Goal: Task Accomplishment & Management: Manage account settings

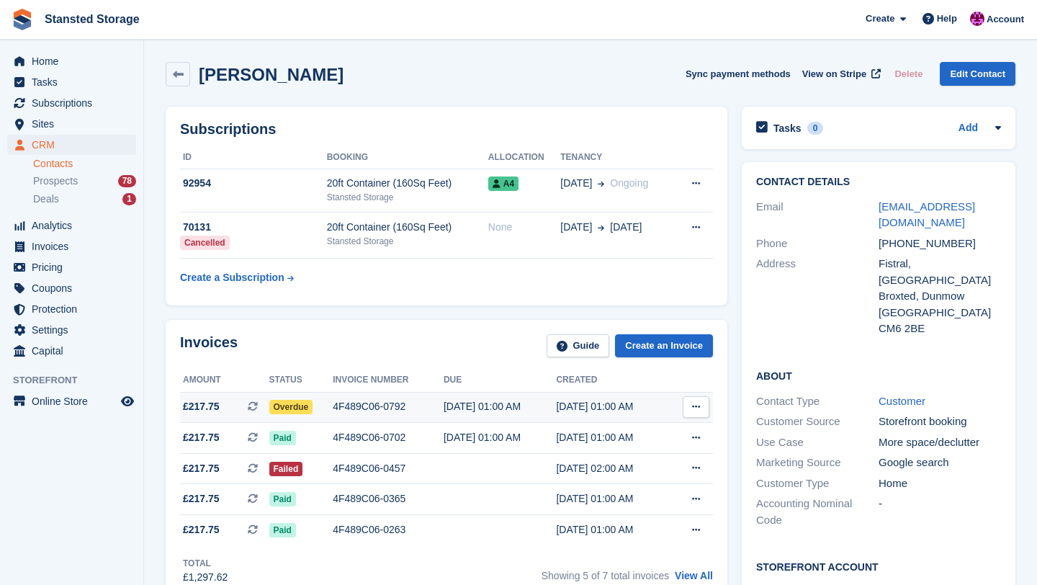
click at [367, 408] on div "4F489C06-0792" at bounding box center [388, 406] width 111 height 15
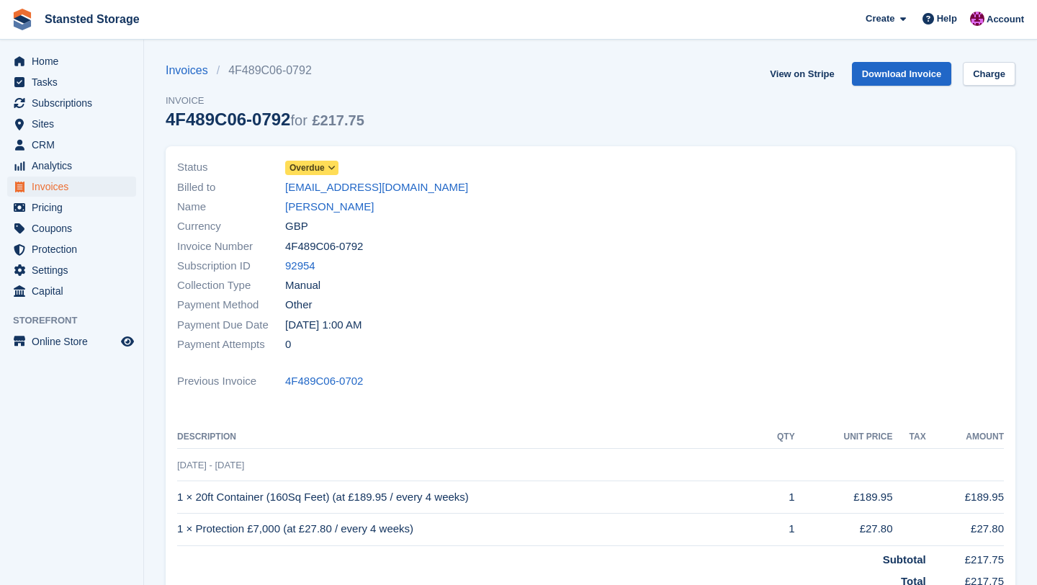
click at [337, 173] on span at bounding box center [332, 168] width 12 height 12
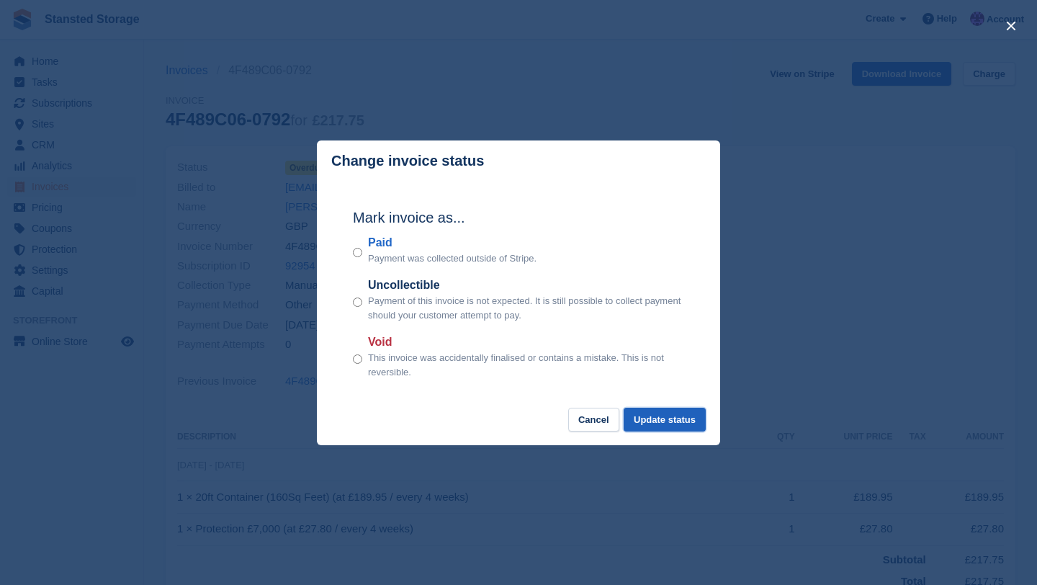
click at [663, 425] on button "Update status" at bounding box center [665, 420] width 82 height 24
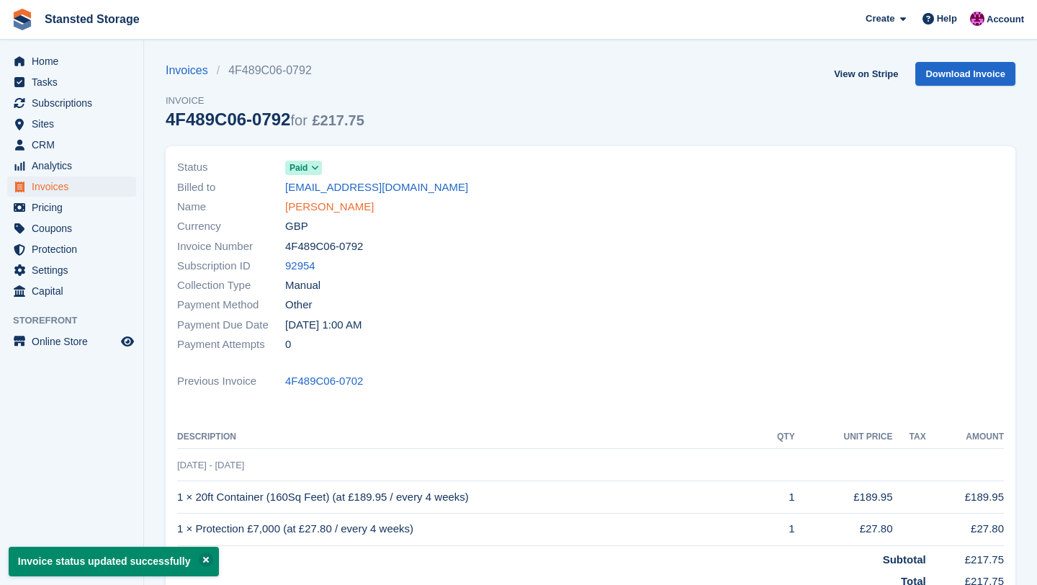
click at [354, 210] on link "Simon Rodliffe" at bounding box center [329, 207] width 89 height 17
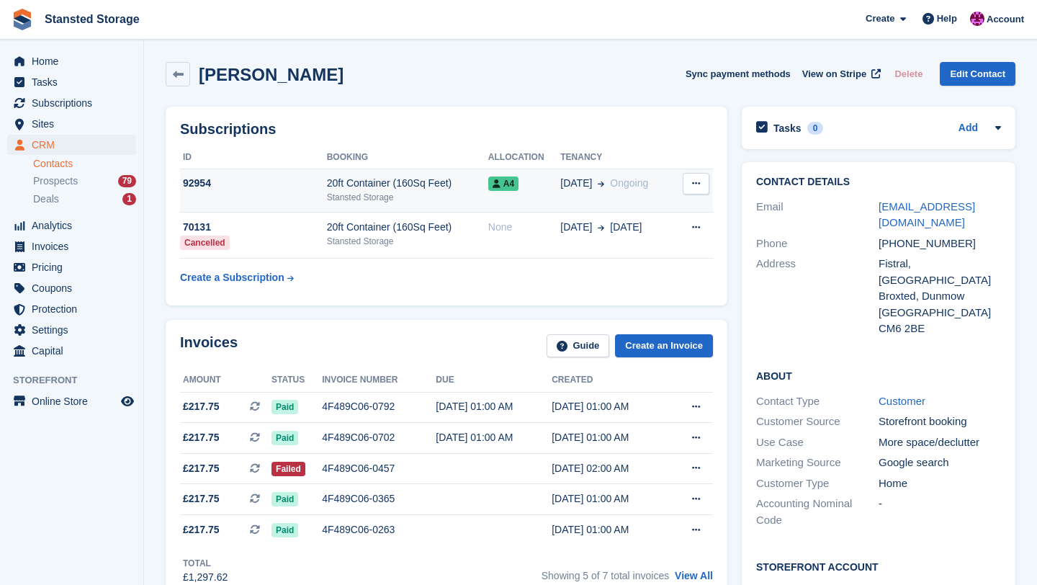
click at [553, 192] on td "A4" at bounding box center [524, 191] width 72 height 44
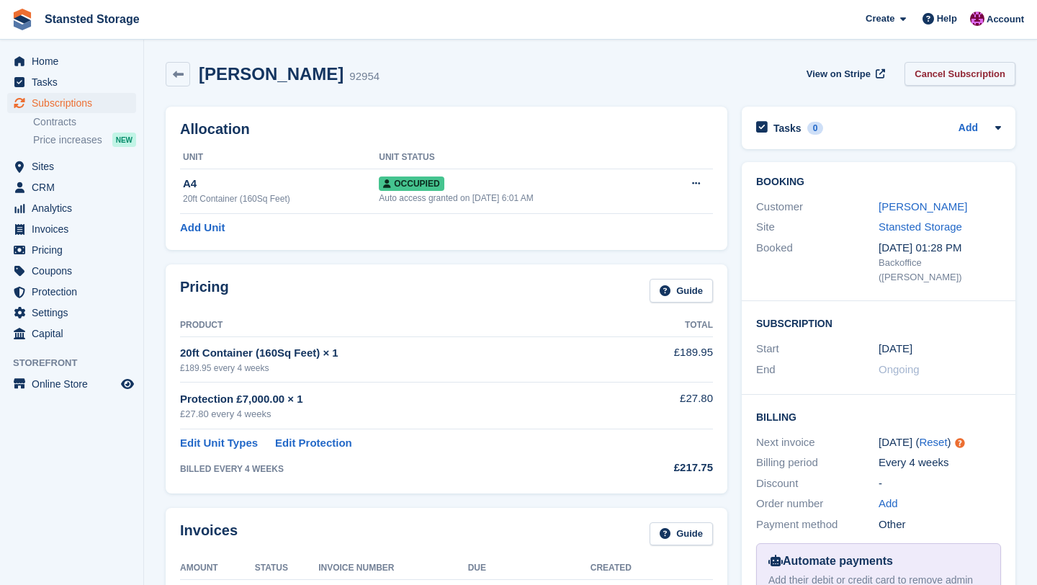
click at [918, 81] on link "Cancel Subscription" at bounding box center [960, 74] width 111 height 24
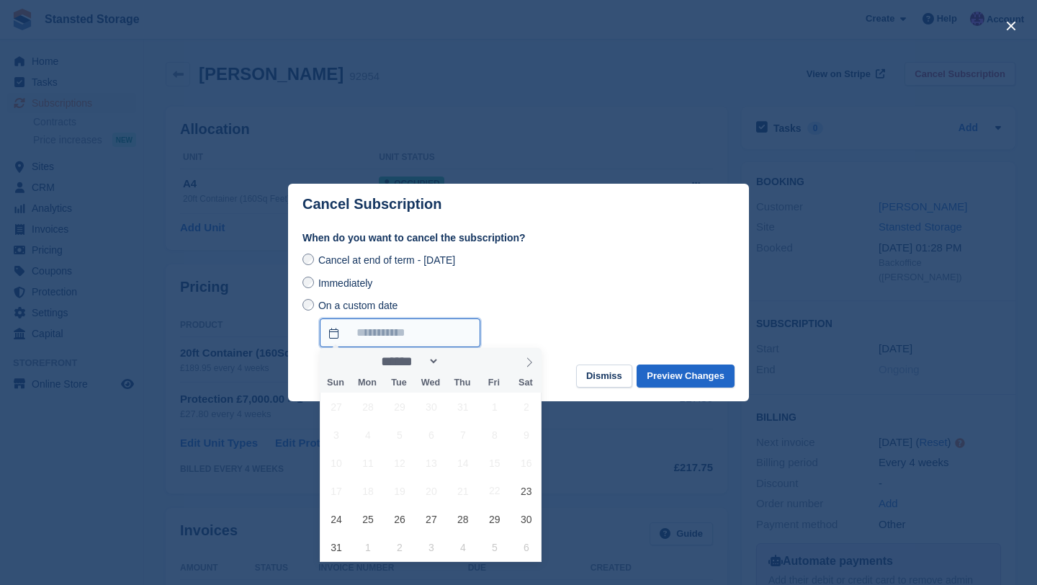
click at [364, 337] on input "On a custom date" at bounding box center [400, 332] width 161 height 29
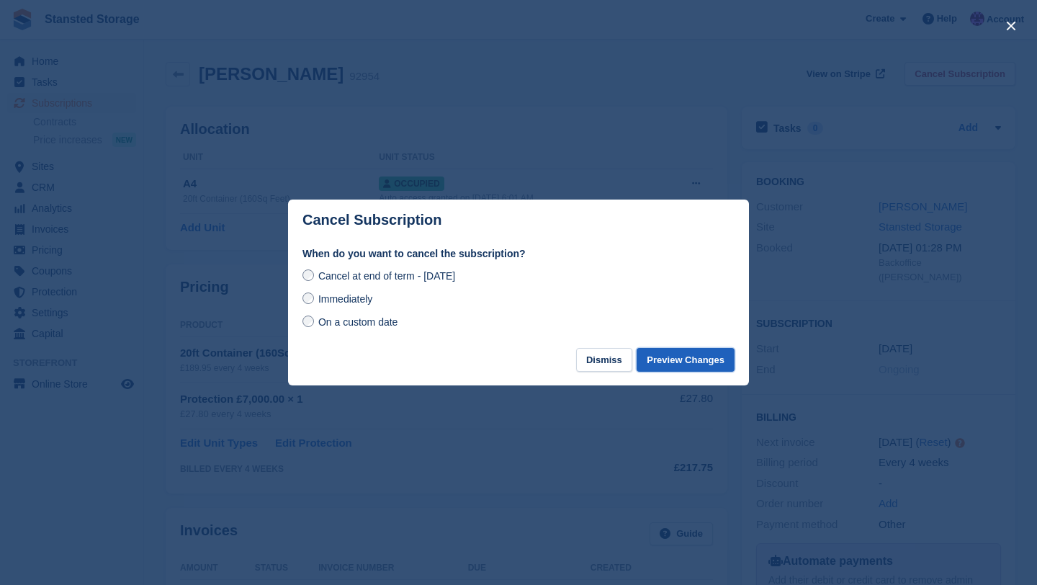
click at [660, 356] on button "Preview Changes" at bounding box center [686, 360] width 98 height 24
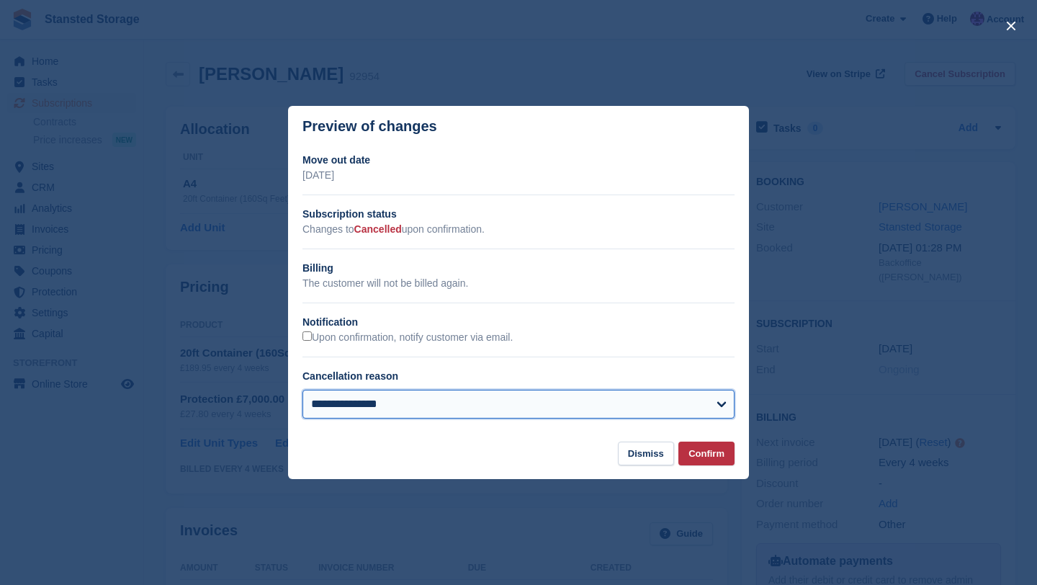
click at [642, 406] on select "**********" at bounding box center [519, 404] width 432 height 29
click at [713, 401] on select "**********" at bounding box center [519, 404] width 432 height 29
select select "**********"
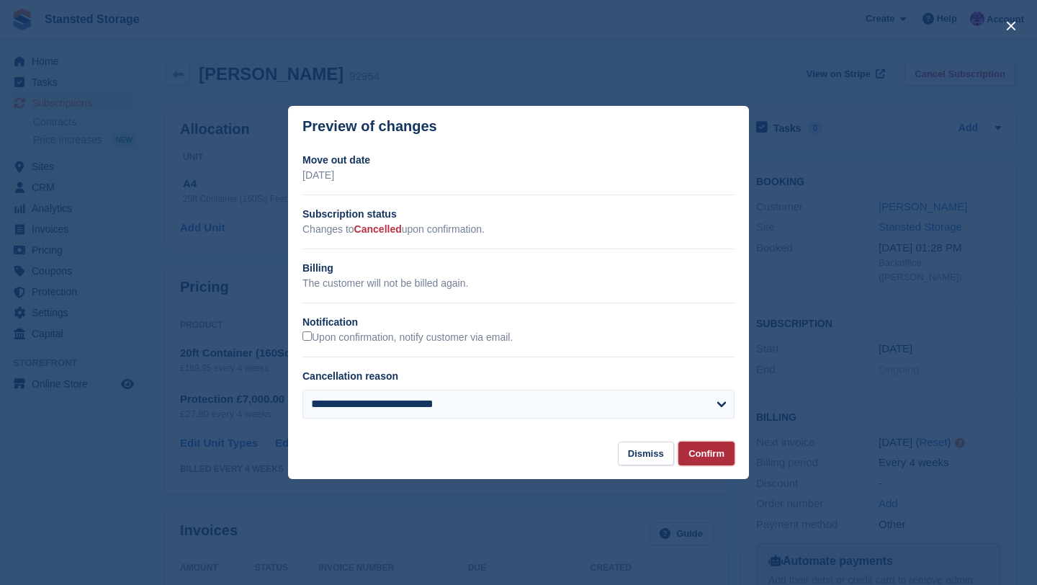
click at [702, 459] on button "Confirm" at bounding box center [706, 454] width 56 height 24
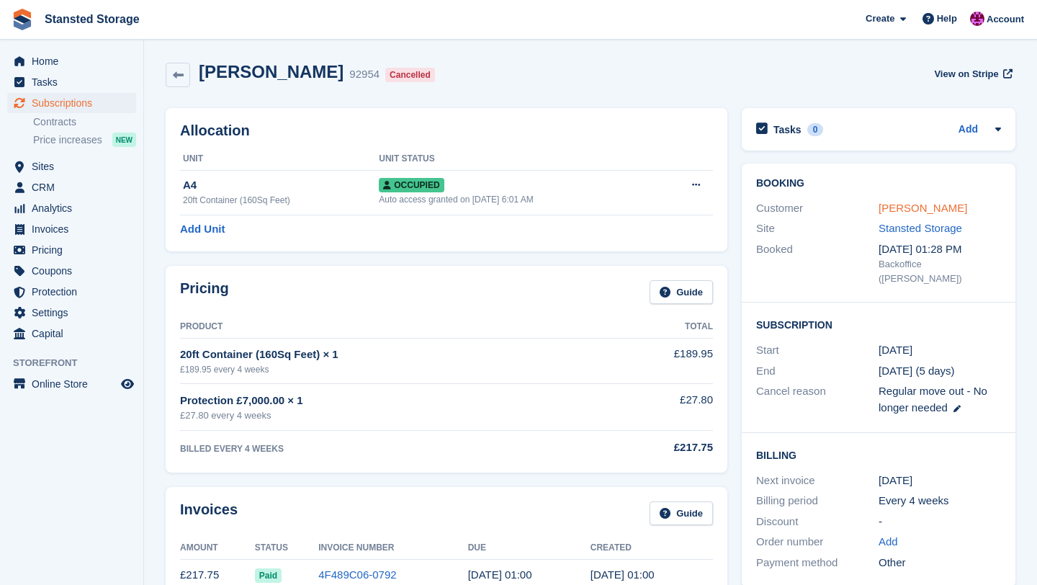
click at [886, 211] on link "Simon Rodliffe" at bounding box center [923, 208] width 89 height 12
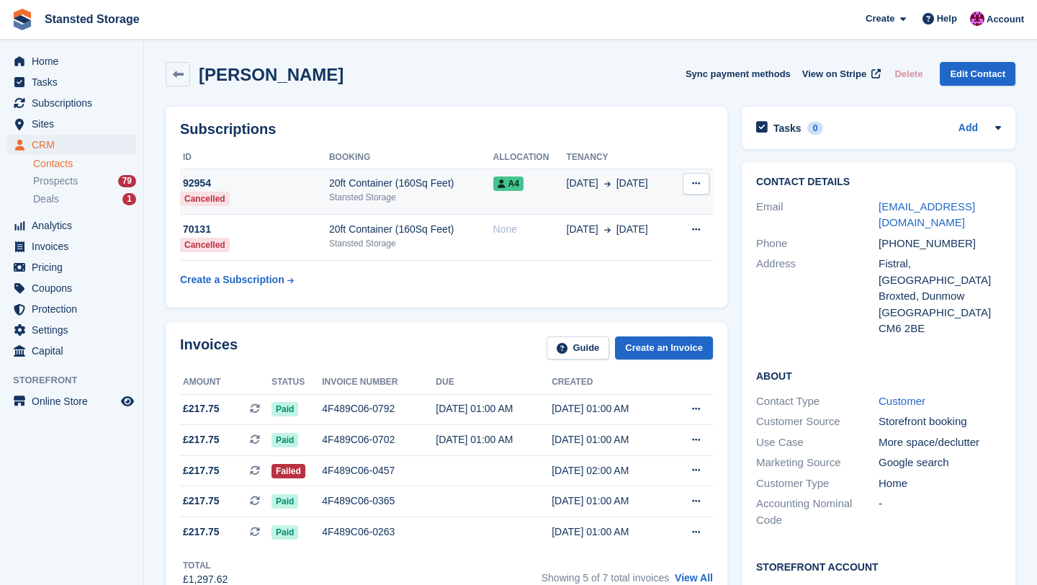
click at [565, 179] on div "A4" at bounding box center [529, 183] width 73 height 15
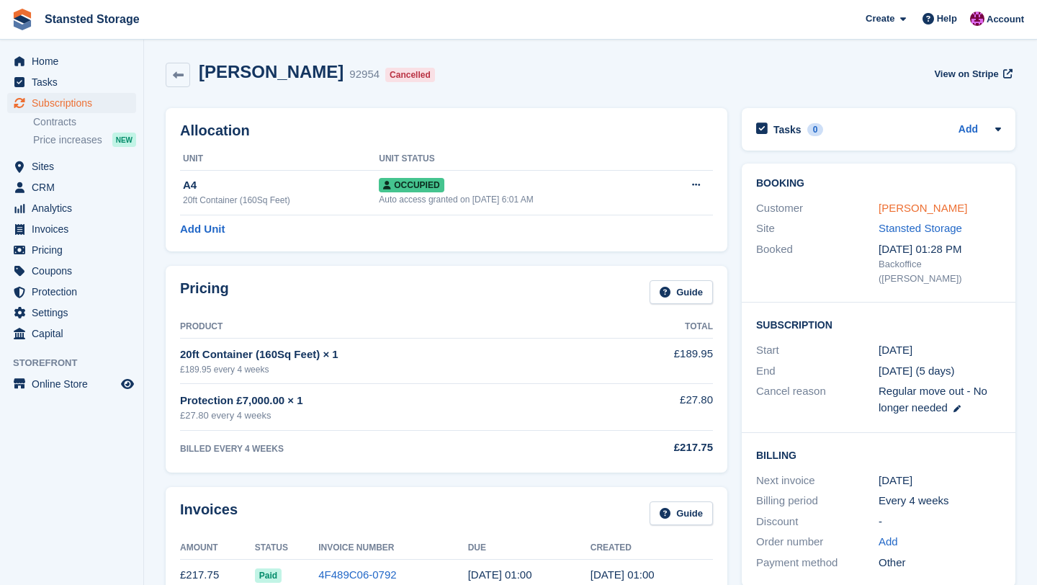
click at [899, 214] on link "[PERSON_NAME]" at bounding box center [923, 208] width 89 height 12
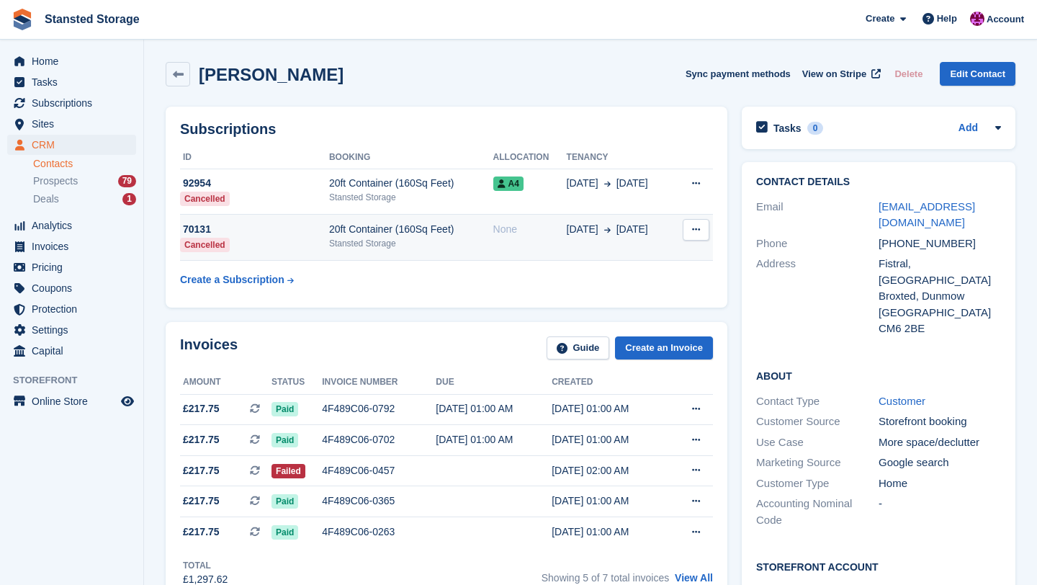
click at [514, 240] on td "None" at bounding box center [529, 238] width 73 height 46
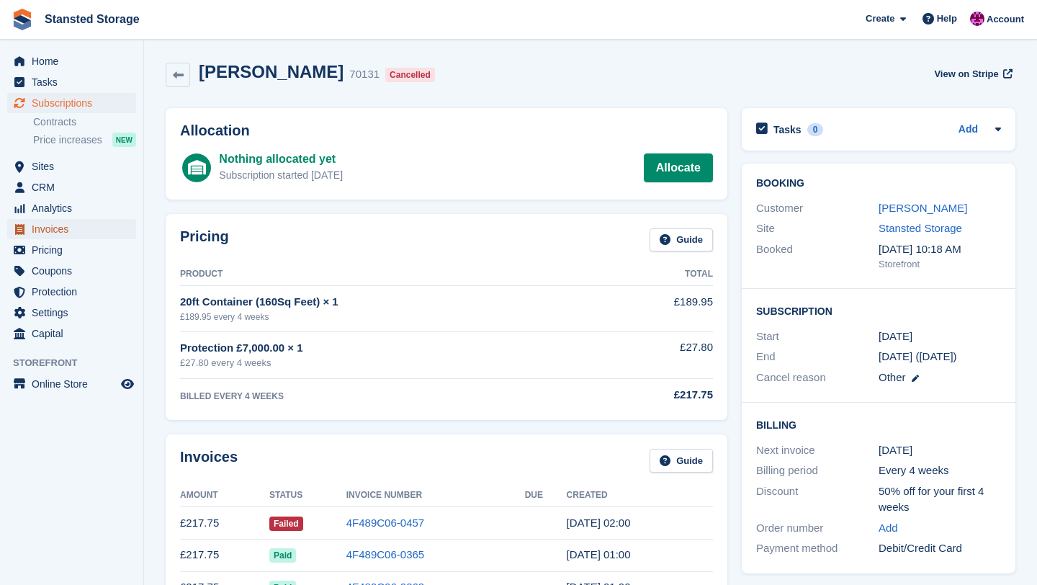
click at [56, 229] on span "Invoices" at bounding box center [75, 229] width 86 height 20
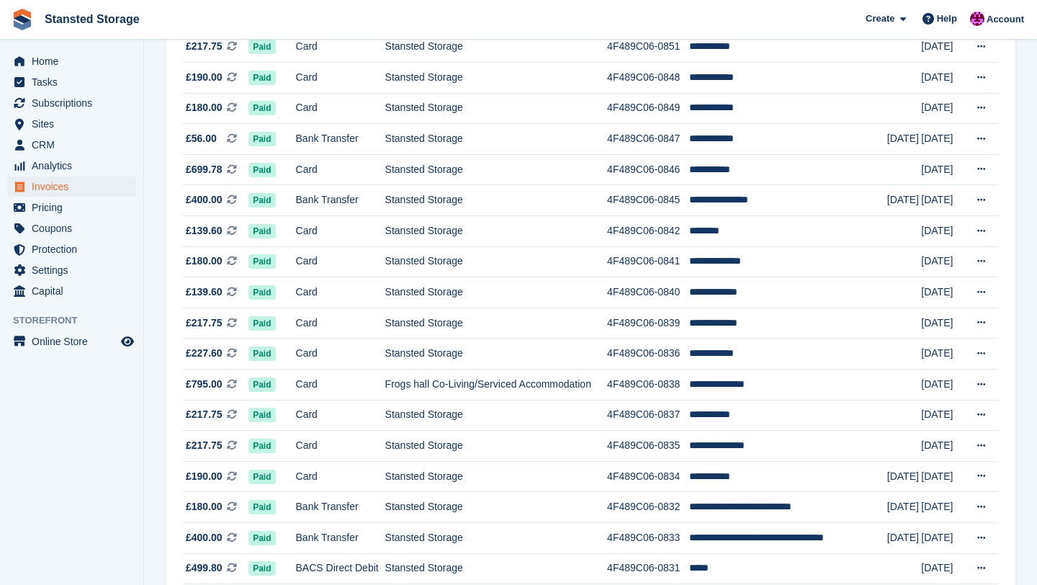
scroll to position [1262, 0]
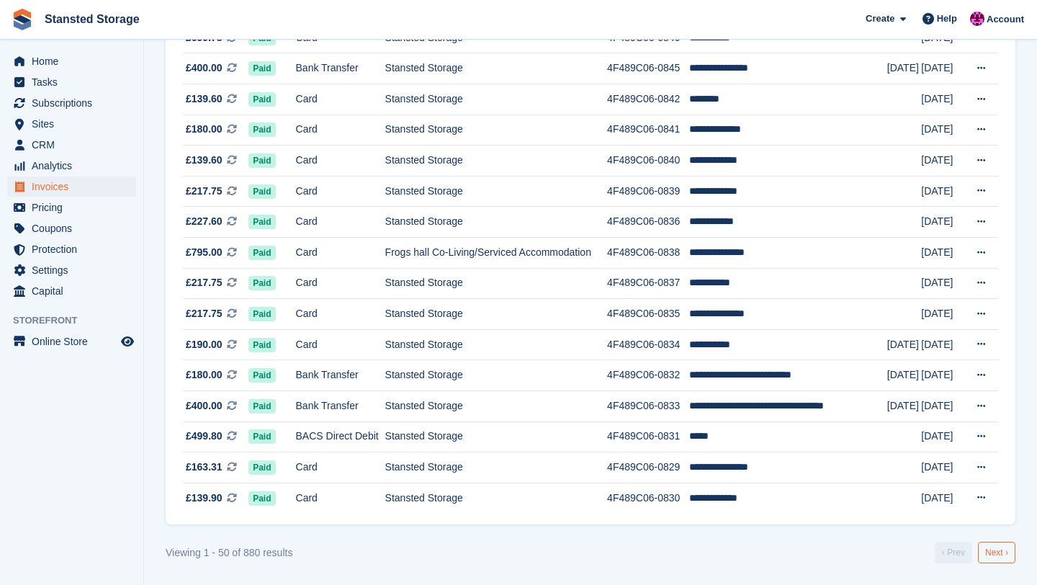
click at [993, 561] on link "Next ›" at bounding box center [996, 553] width 37 height 22
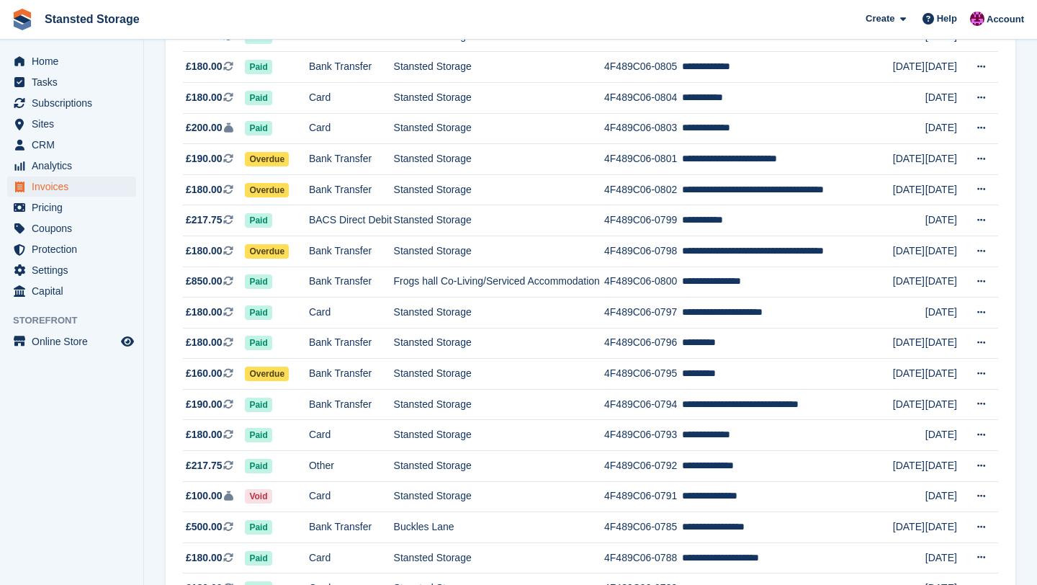
scroll to position [892, 0]
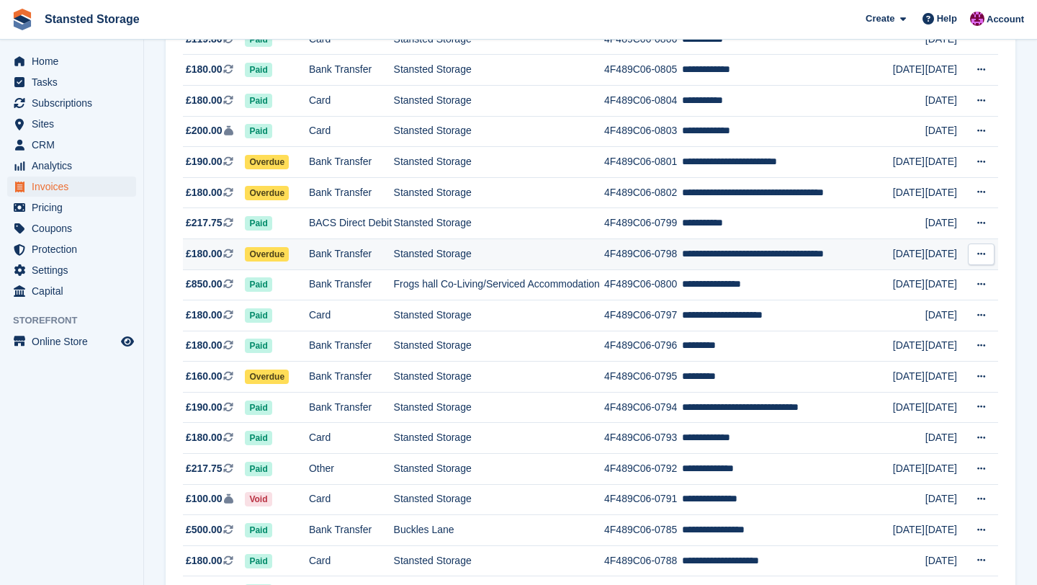
click at [706, 269] on td "**********" at bounding box center [787, 253] width 211 height 31
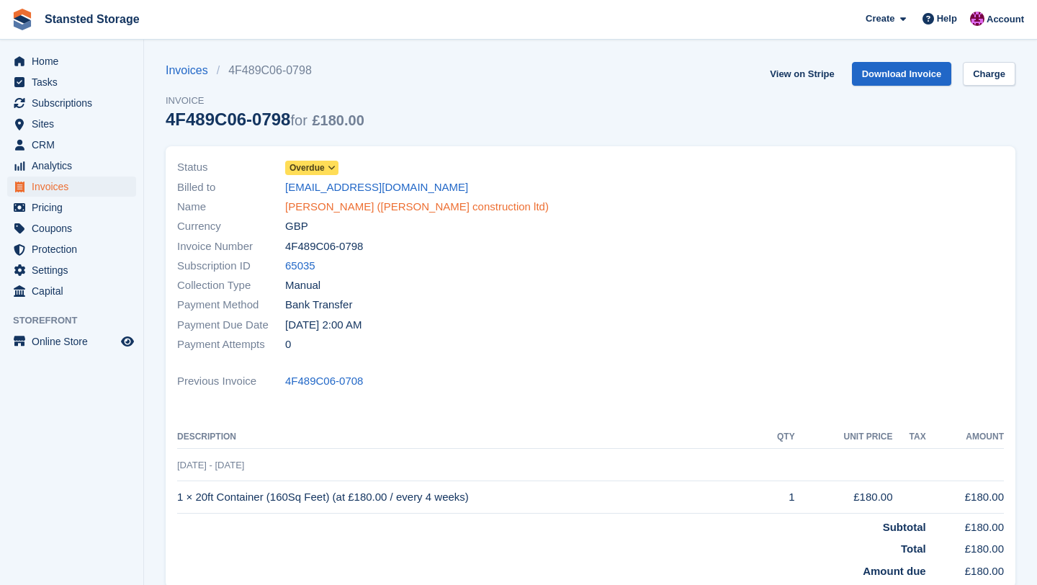
click at [389, 210] on link "[PERSON_NAME] ([PERSON_NAME] construction ltd)" at bounding box center [417, 207] width 264 height 17
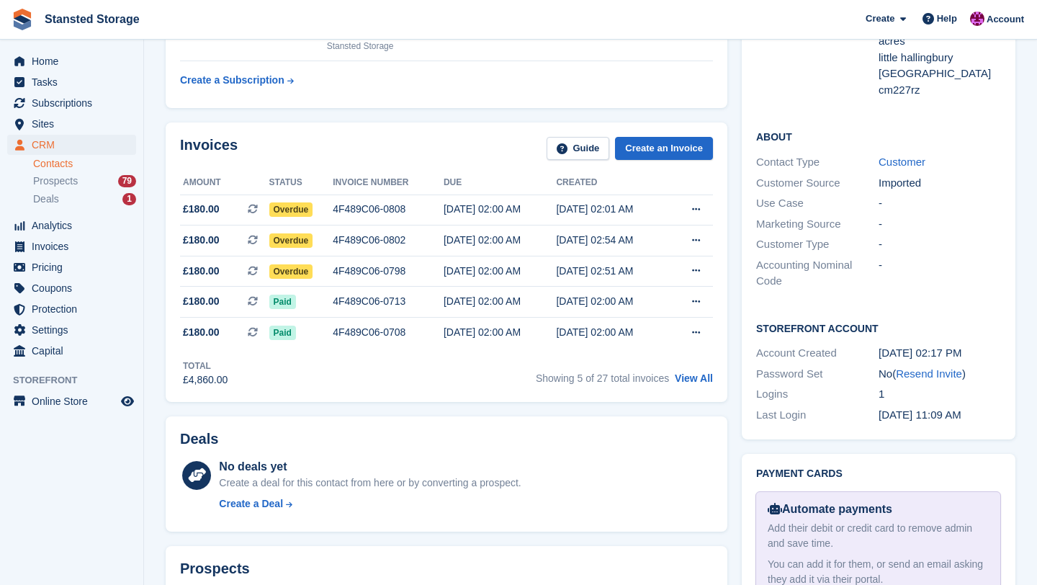
scroll to position [375, 0]
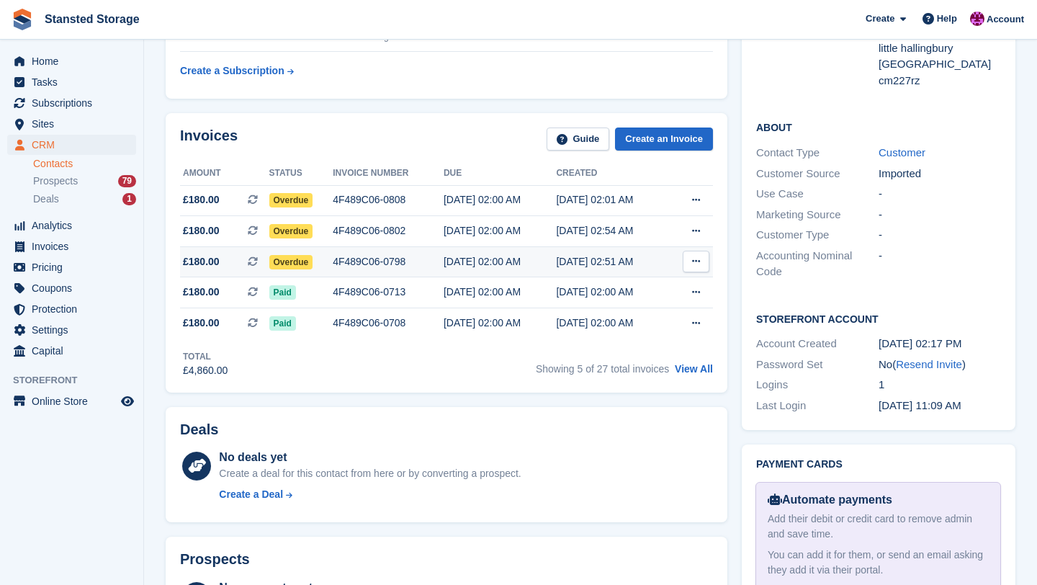
click at [404, 264] on div "4F489C06-0798" at bounding box center [388, 261] width 111 height 15
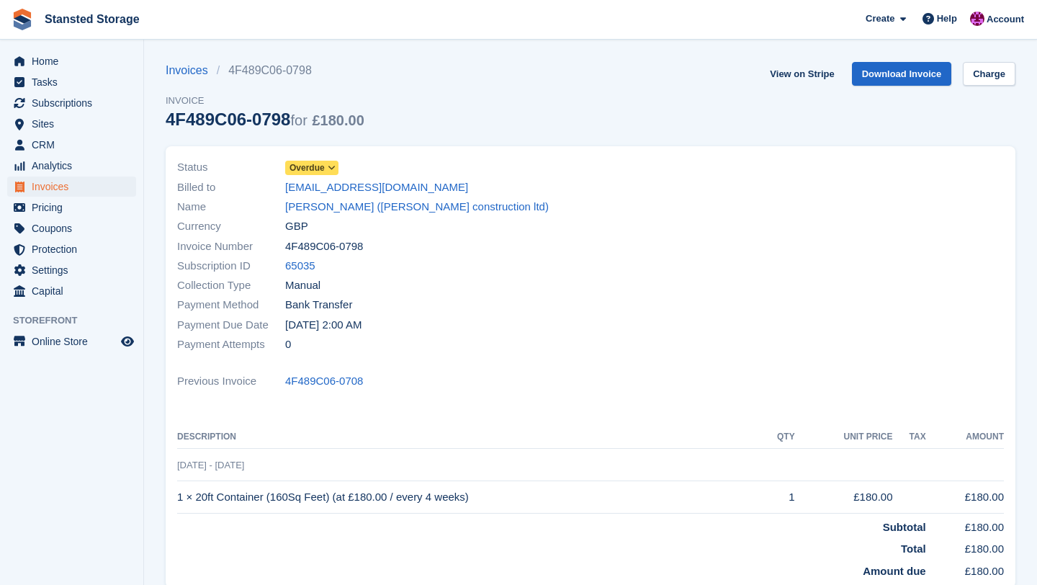
click at [331, 169] on icon at bounding box center [332, 167] width 8 height 9
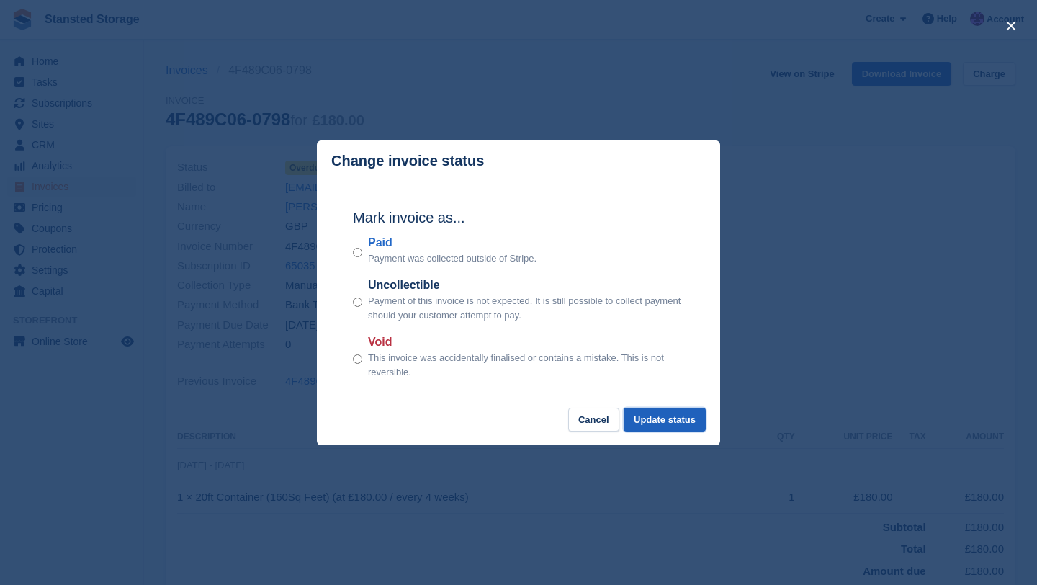
click at [637, 421] on button "Update status" at bounding box center [665, 420] width 82 height 24
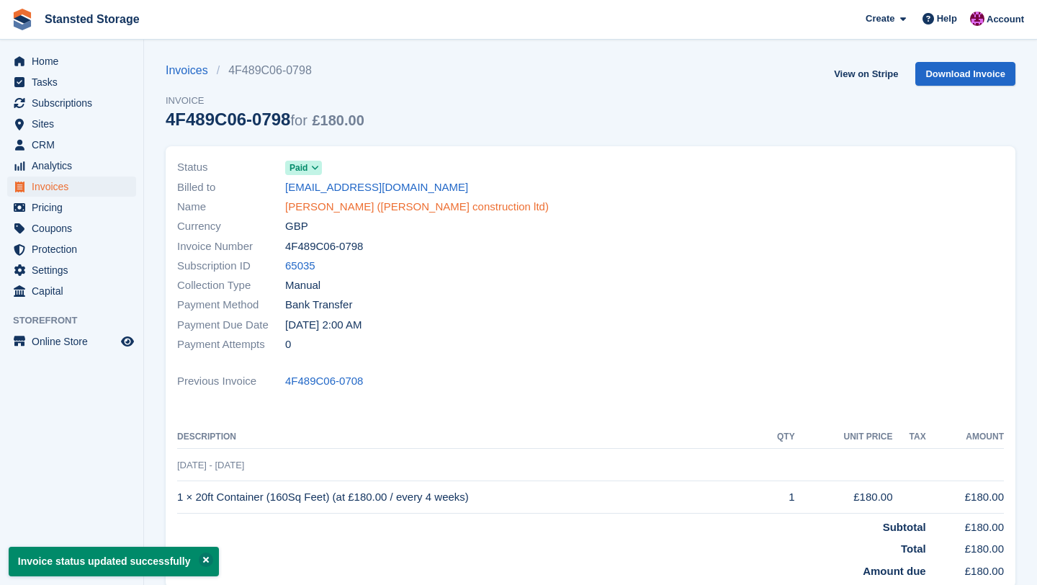
click at [435, 210] on link "[PERSON_NAME] ([PERSON_NAME] construction ltd)" at bounding box center [417, 207] width 264 height 17
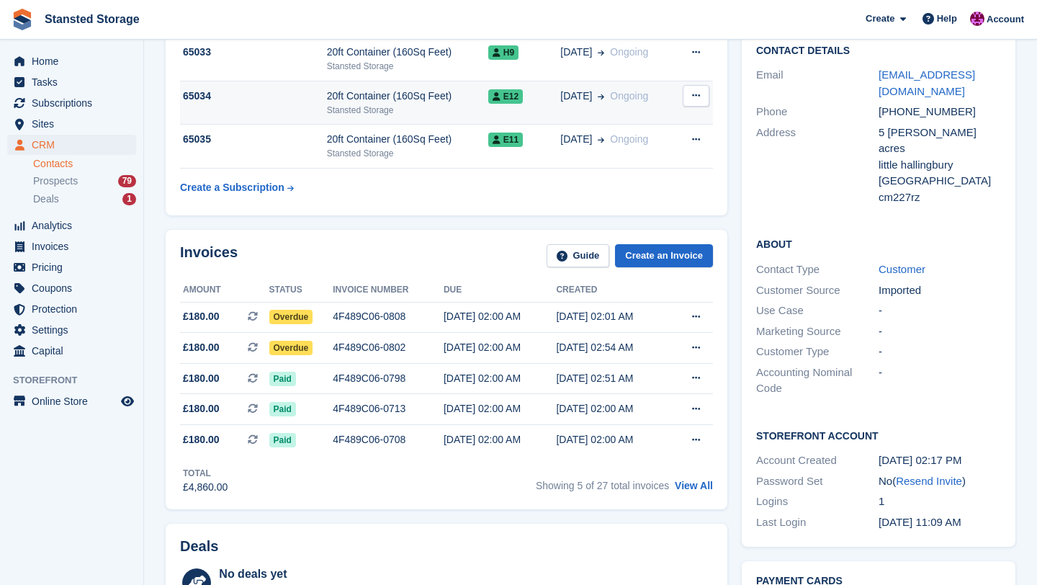
scroll to position [306, 0]
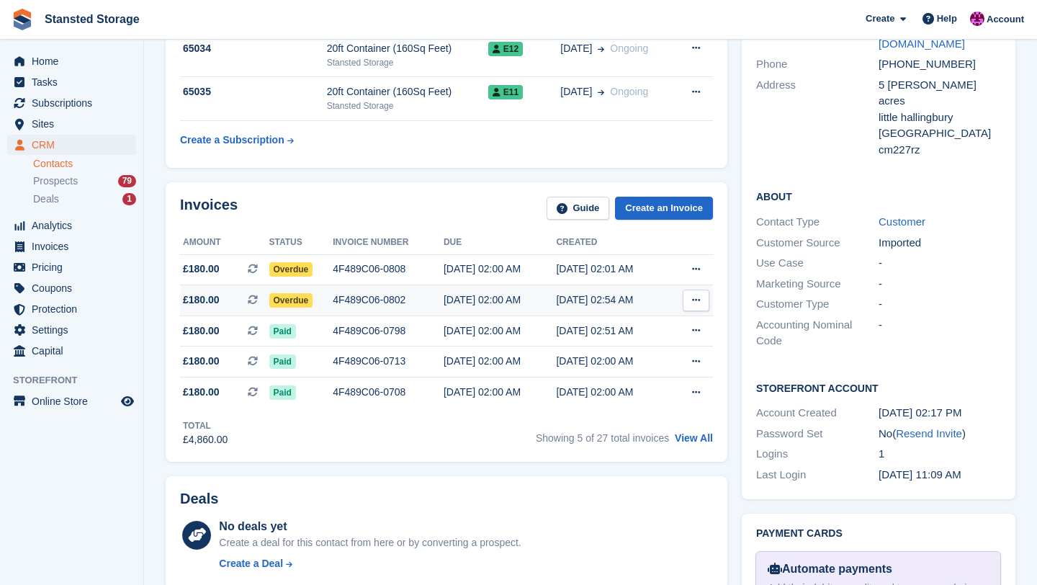
click at [415, 311] on td "4F489C06-0802" at bounding box center [388, 300] width 111 height 31
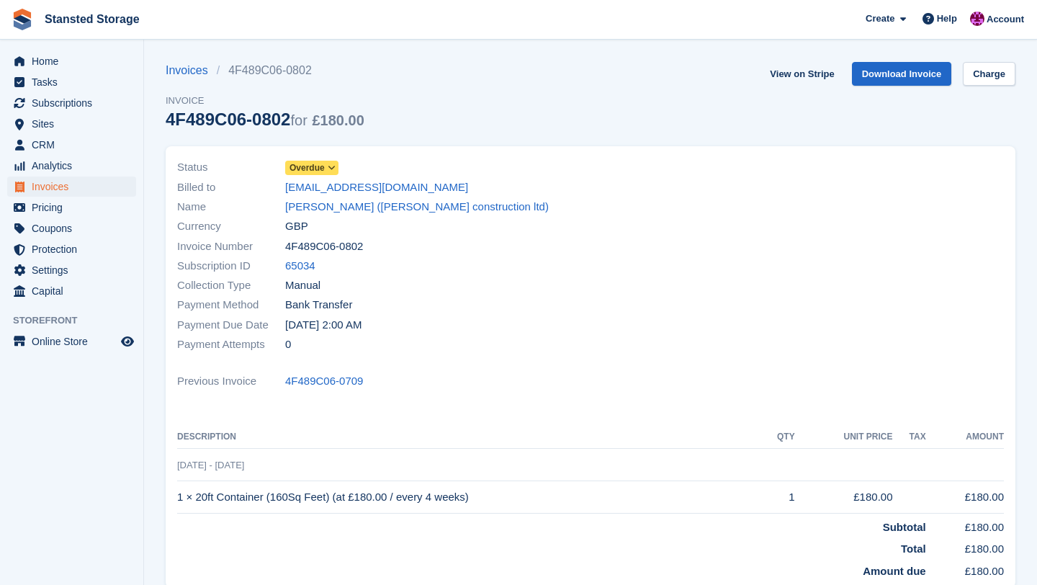
click at [333, 164] on icon at bounding box center [332, 167] width 8 height 9
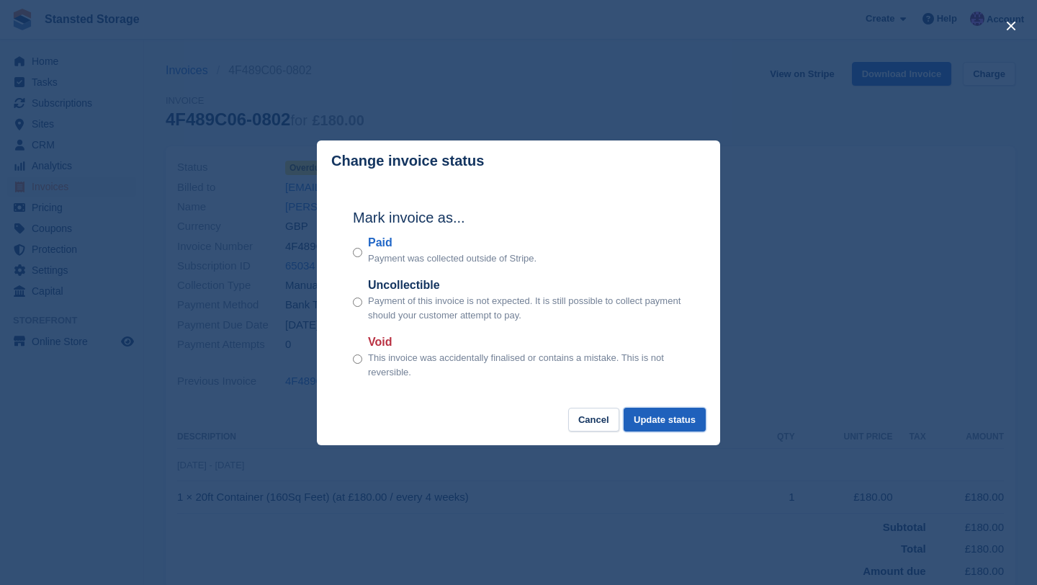
click at [639, 421] on button "Update status" at bounding box center [665, 420] width 82 height 24
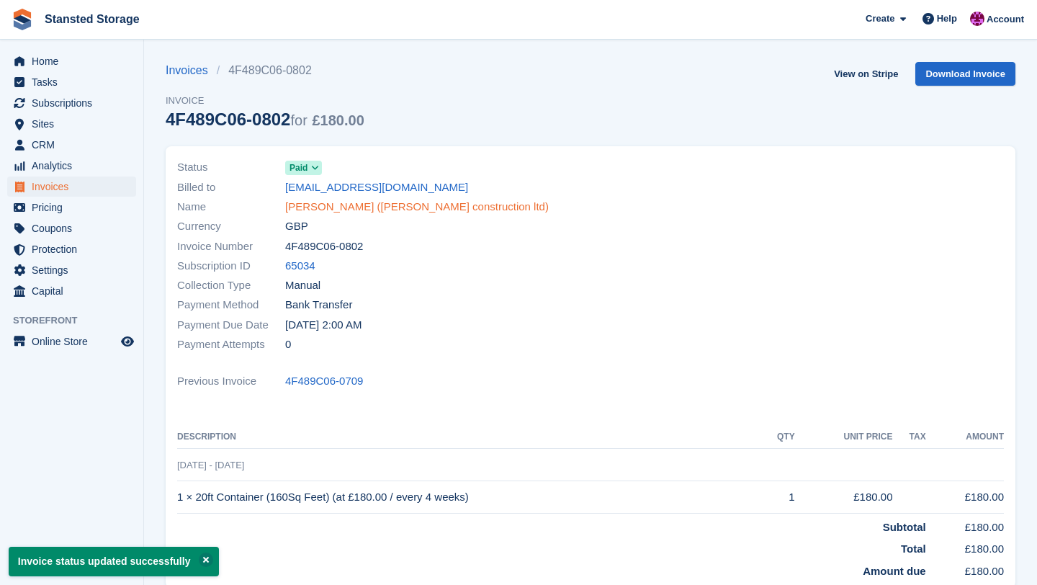
click at [420, 209] on link "[PERSON_NAME] ([PERSON_NAME] construction ltd)" at bounding box center [417, 207] width 264 height 17
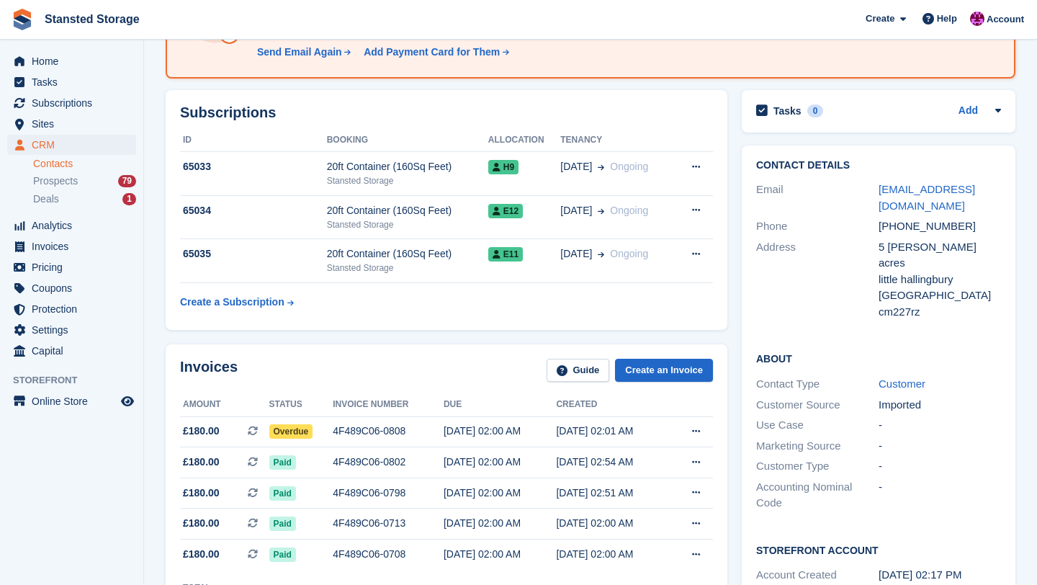
scroll to position [192, 0]
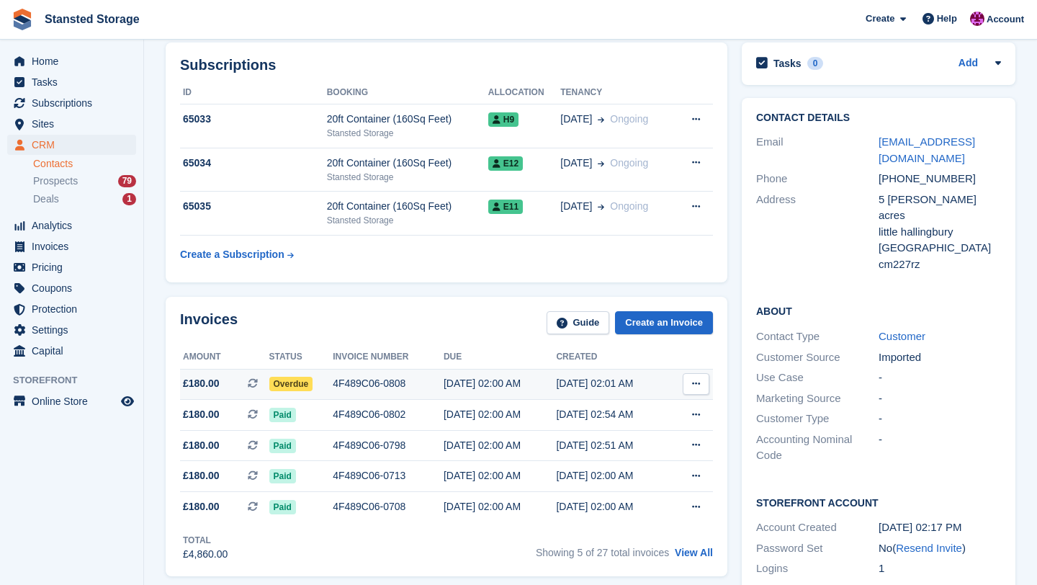
click at [399, 384] on div "4F489C06-0808" at bounding box center [388, 383] width 111 height 15
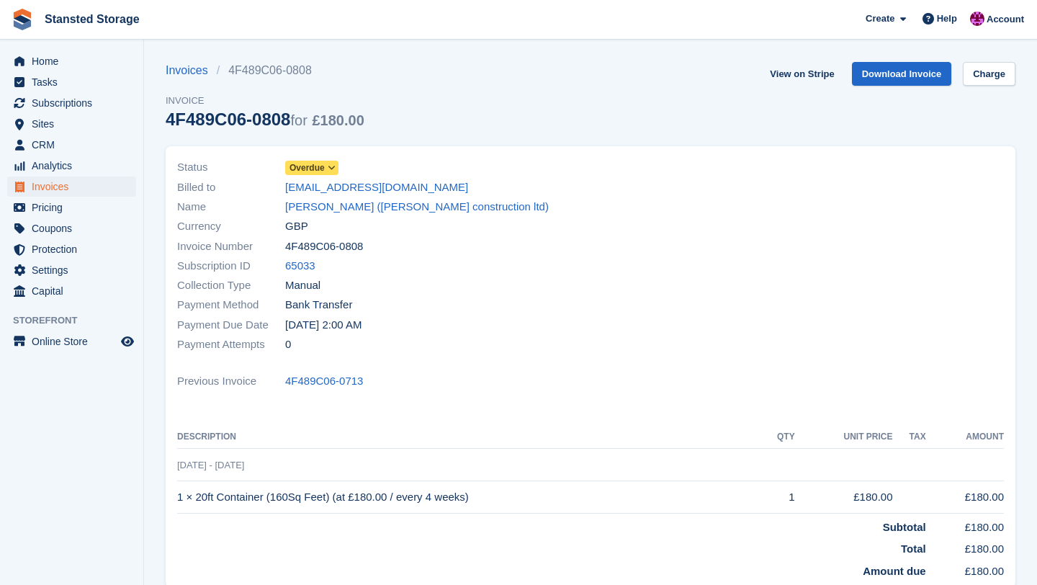
click at [334, 173] on span at bounding box center [332, 168] width 12 height 12
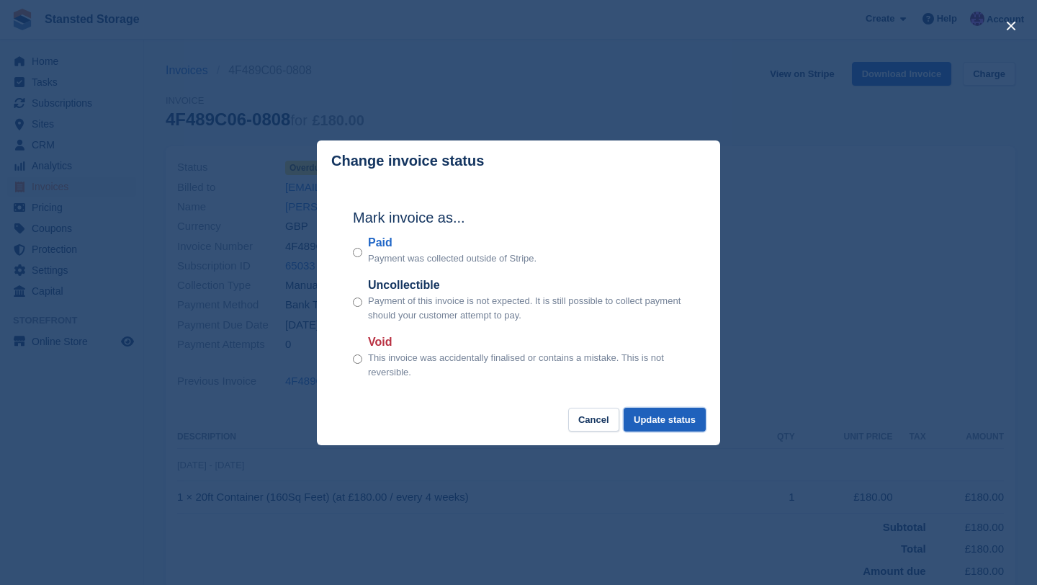
click at [660, 418] on button "Update status" at bounding box center [665, 420] width 82 height 24
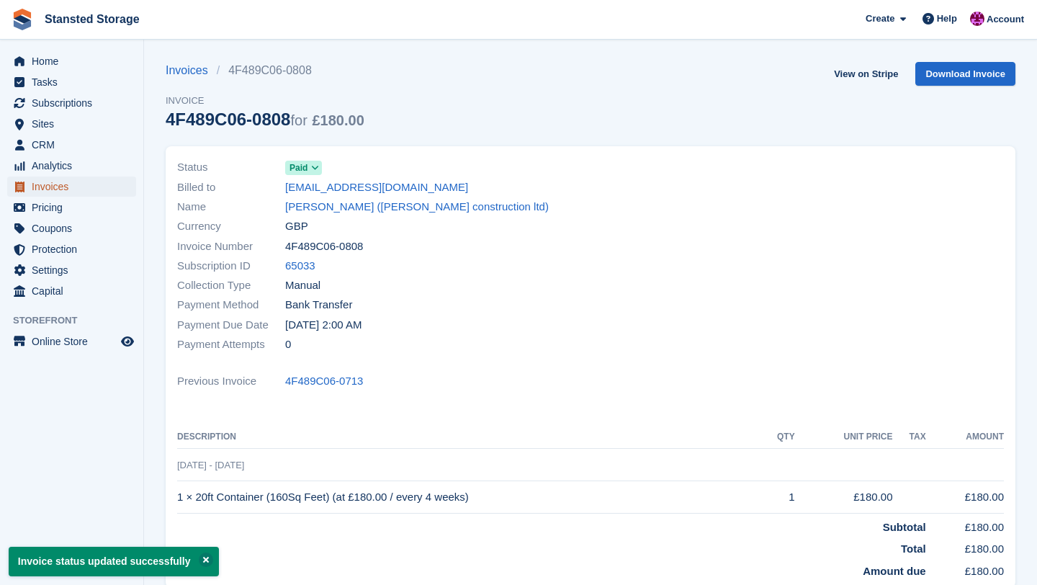
click at [115, 186] on span "Invoices" at bounding box center [75, 186] width 86 height 20
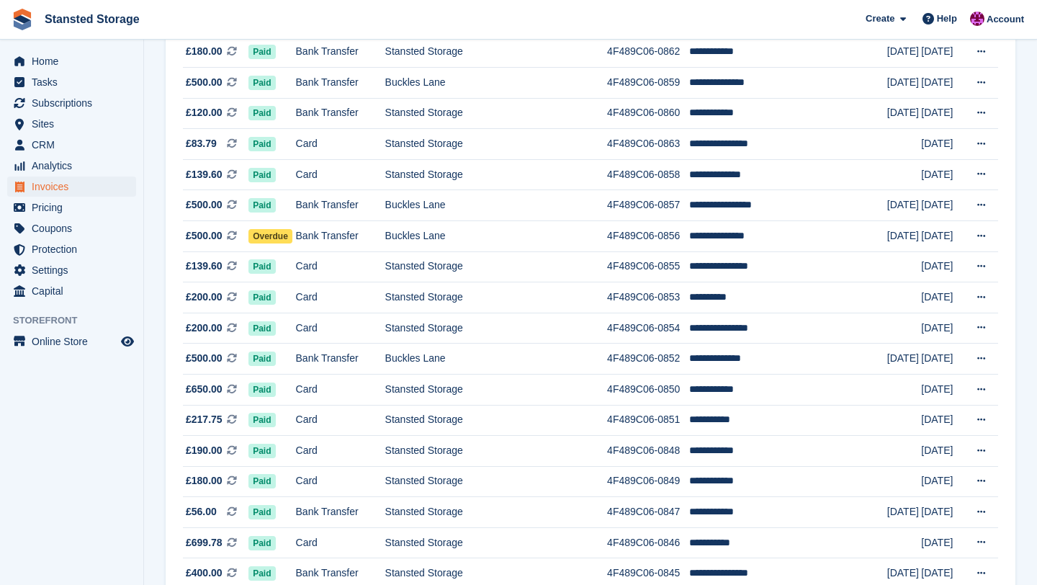
scroll to position [1262, 0]
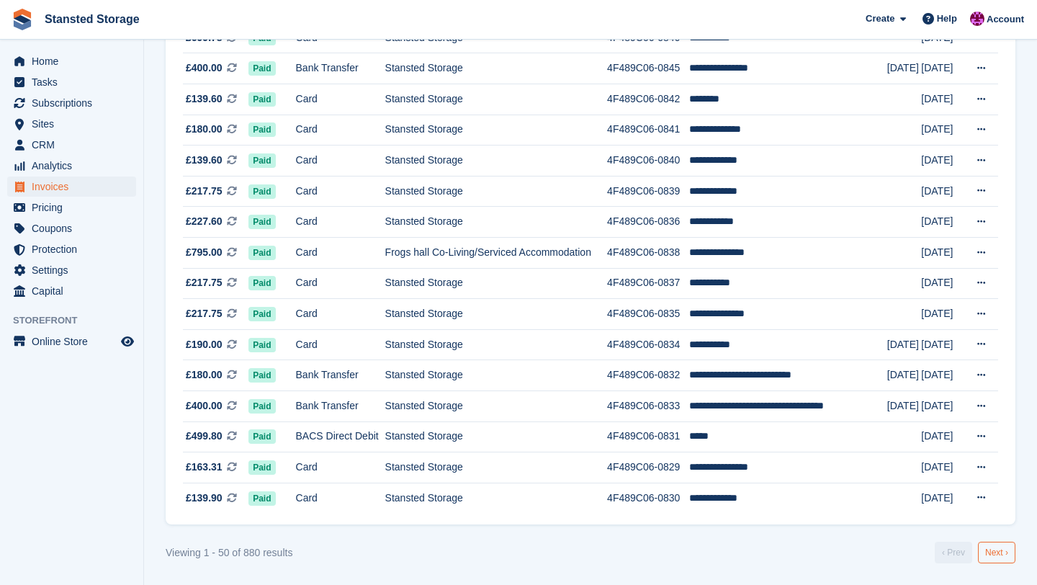
click at [991, 557] on link "Next ›" at bounding box center [996, 553] width 37 height 22
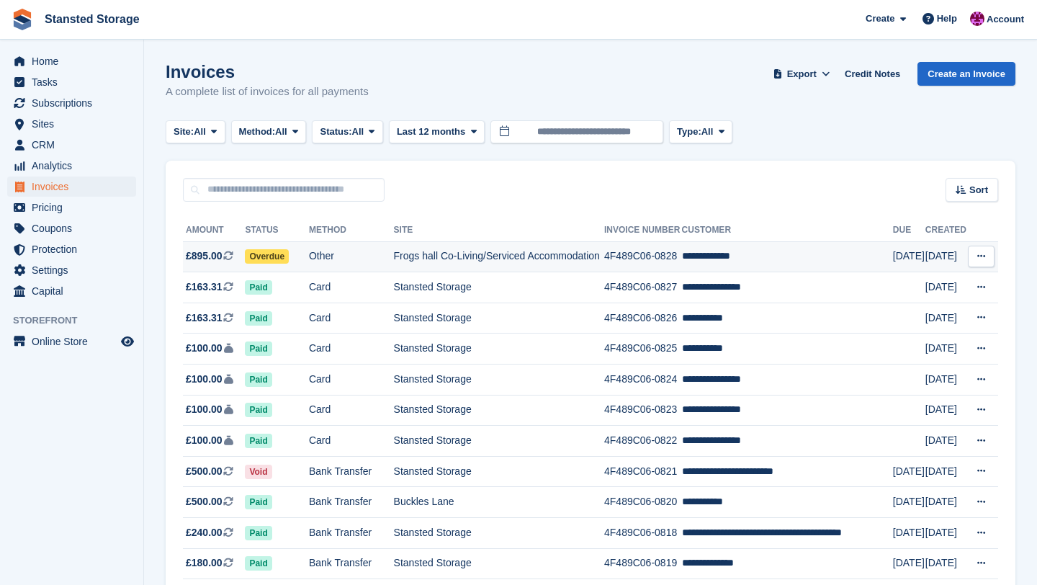
click at [730, 272] on td "**********" at bounding box center [787, 256] width 211 height 31
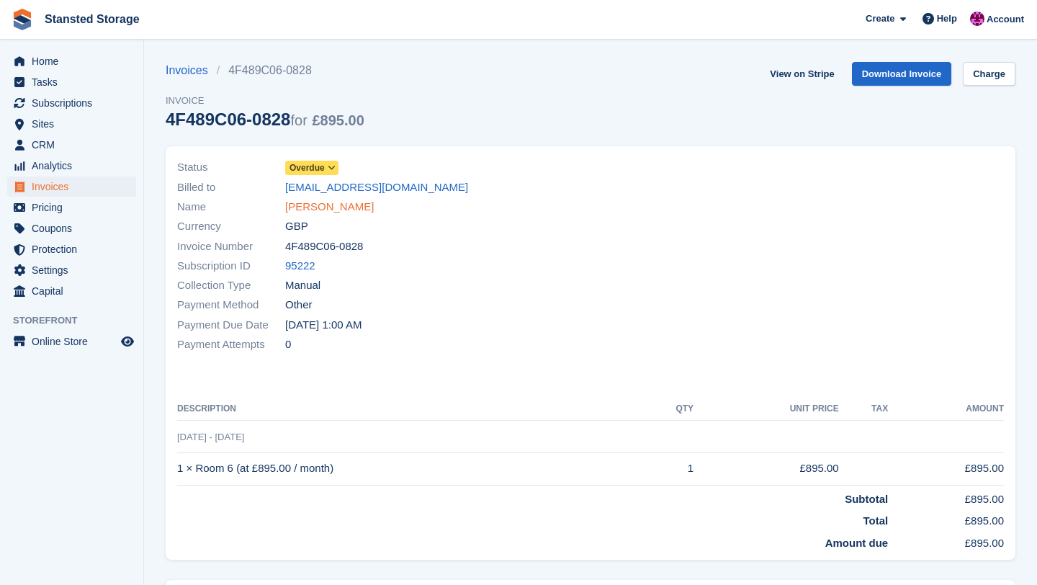
click at [339, 209] on link "damien daniel" at bounding box center [329, 207] width 89 height 17
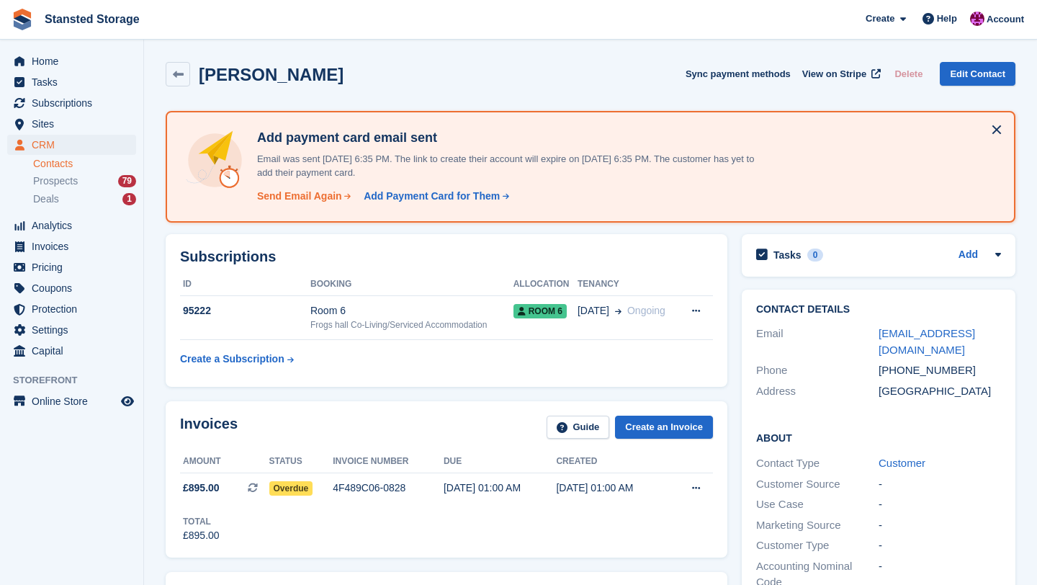
click at [326, 198] on div "Send Email Again" at bounding box center [299, 196] width 85 height 15
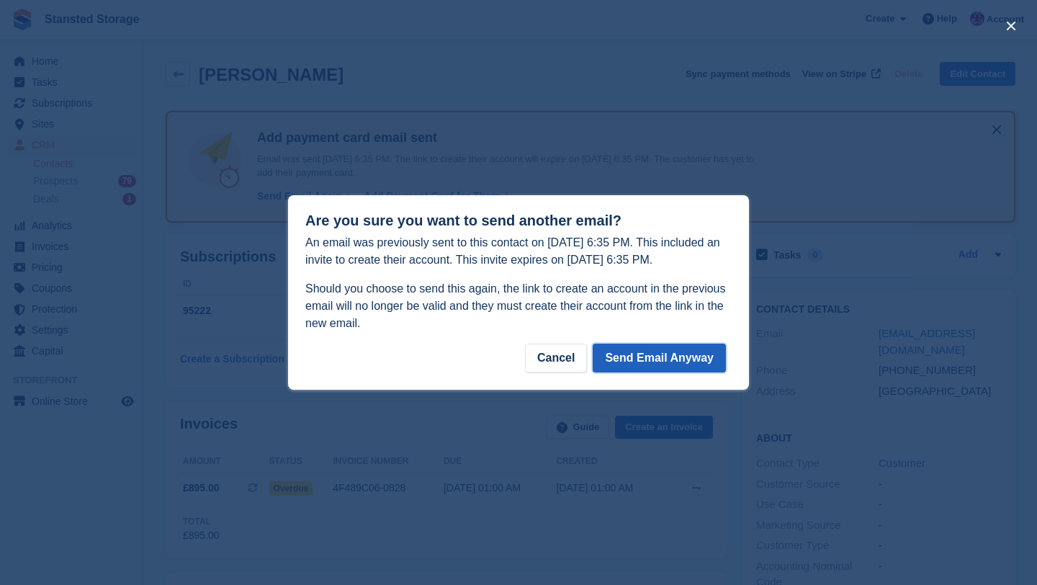
click at [648, 352] on button "Send Email Anyway" at bounding box center [659, 358] width 133 height 29
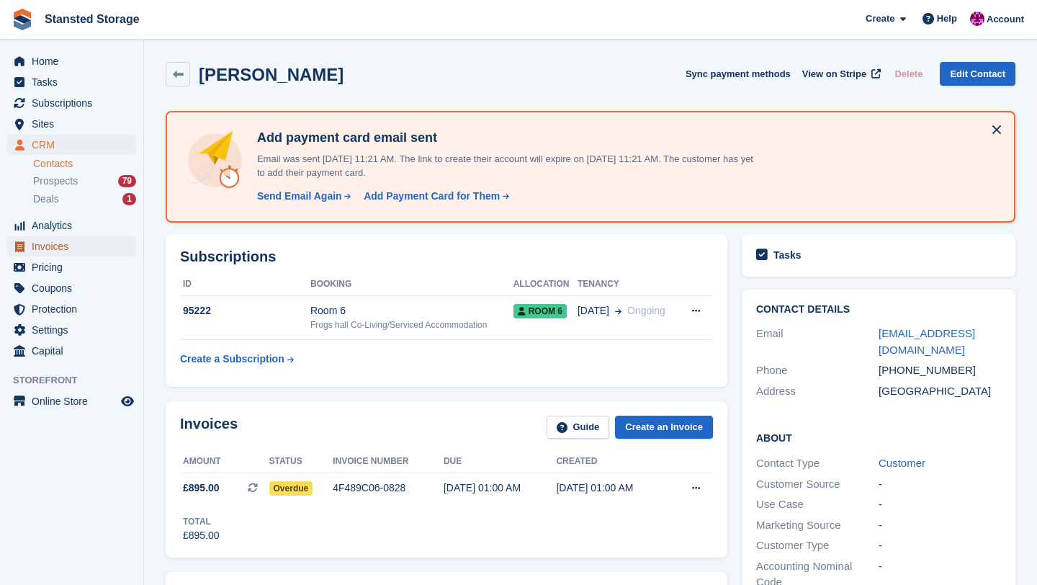
click at [65, 241] on span "Invoices" at bounding box center [75, 246] width 86 height 20
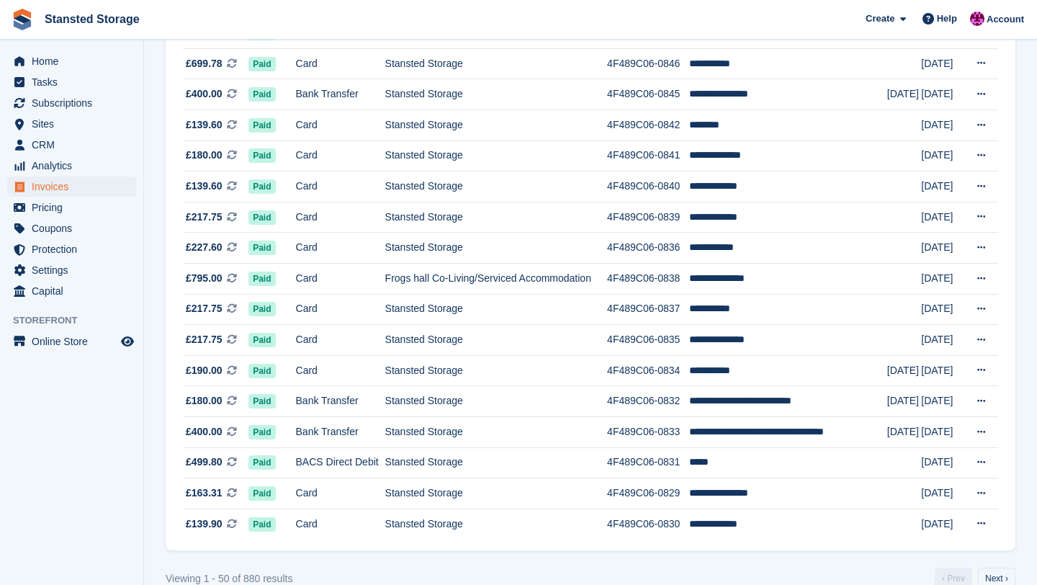
scroll to position [1262, 0]
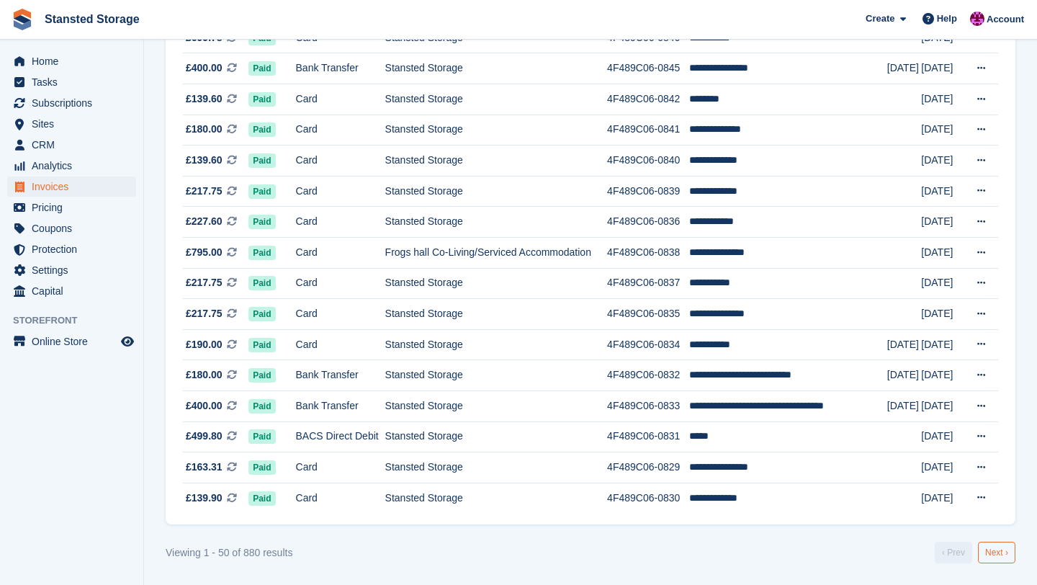
click at [1003, 552] on link "Next ›" at bounding box center [996, 553] width 37 height 22
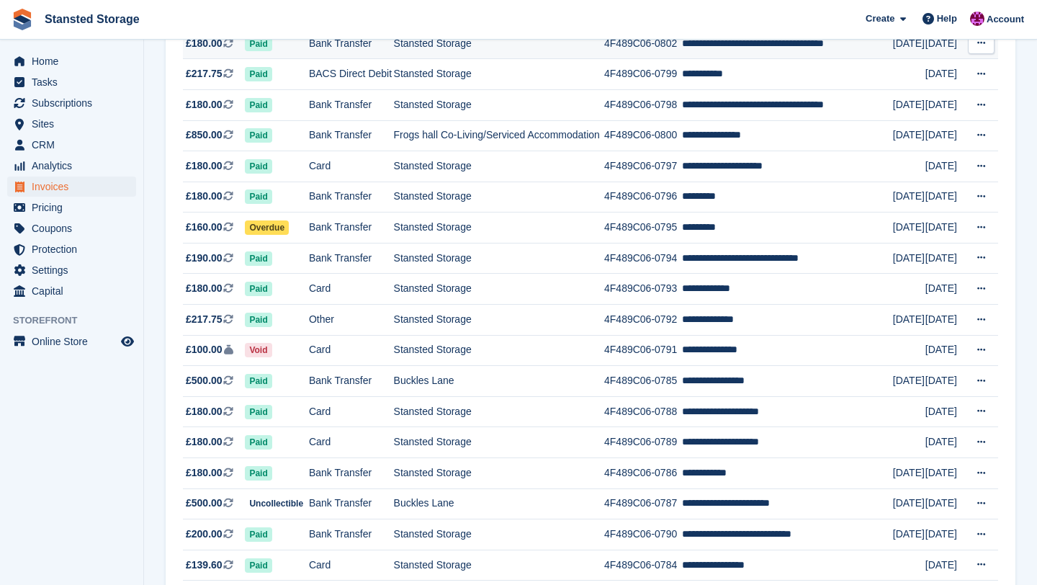
scroll to position [1037, 0]
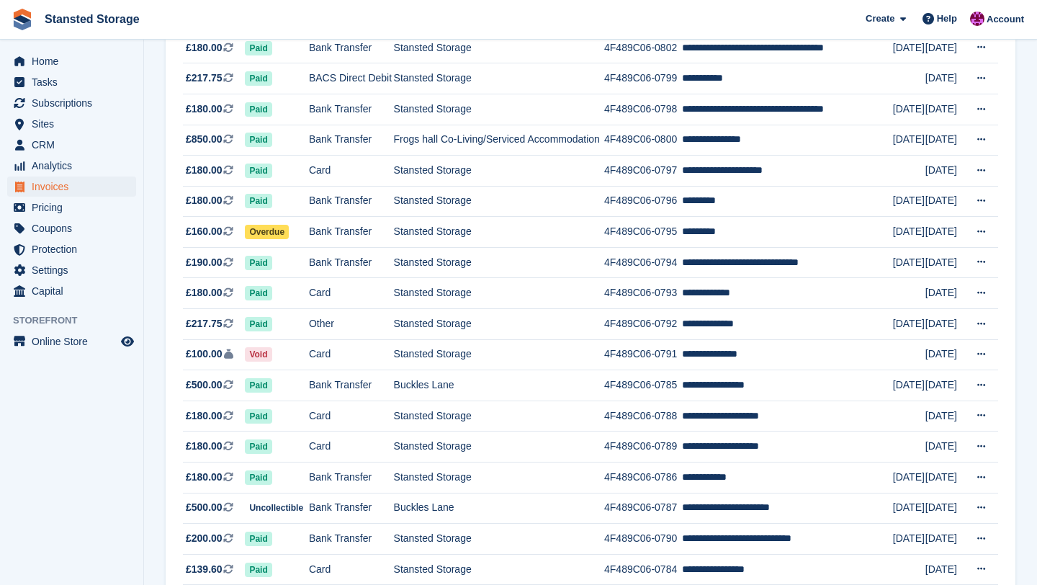
click at [737, 33] on td "**********" at bounding box center [787, 17] width 211 height 31
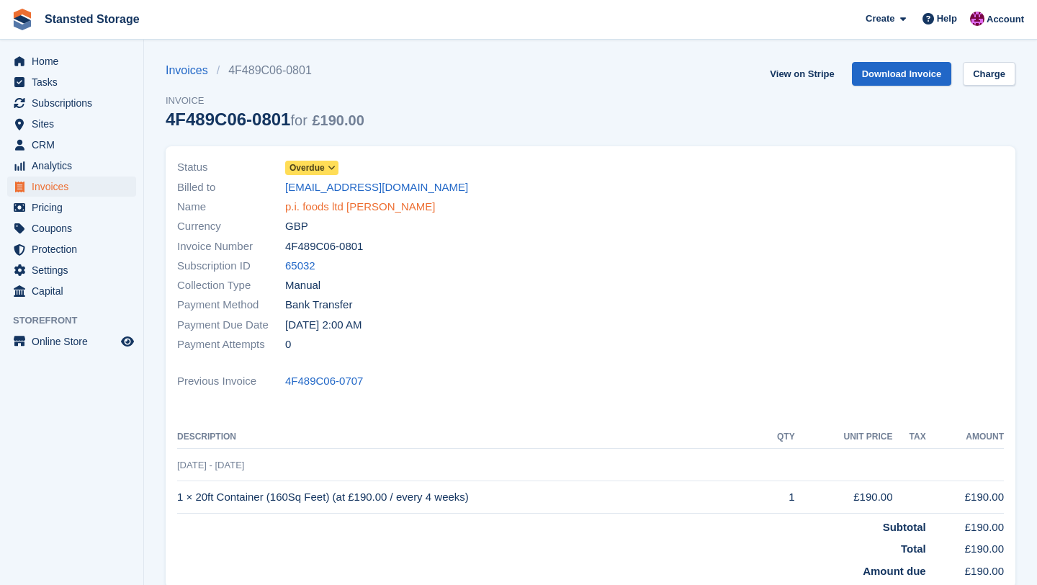
click at [392, 206] on link "p.i. foods ltd susan jacob" at bounding box center [360, 207] width 150 height 17
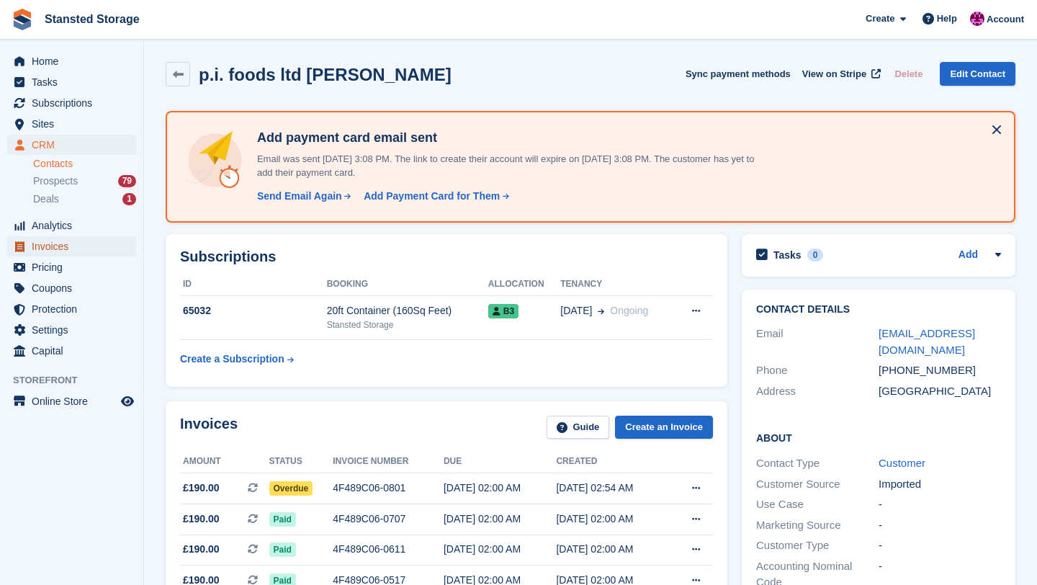
click at [66, 247] on span "Invoices" at bounding box center [75, 246] width 86 height 20
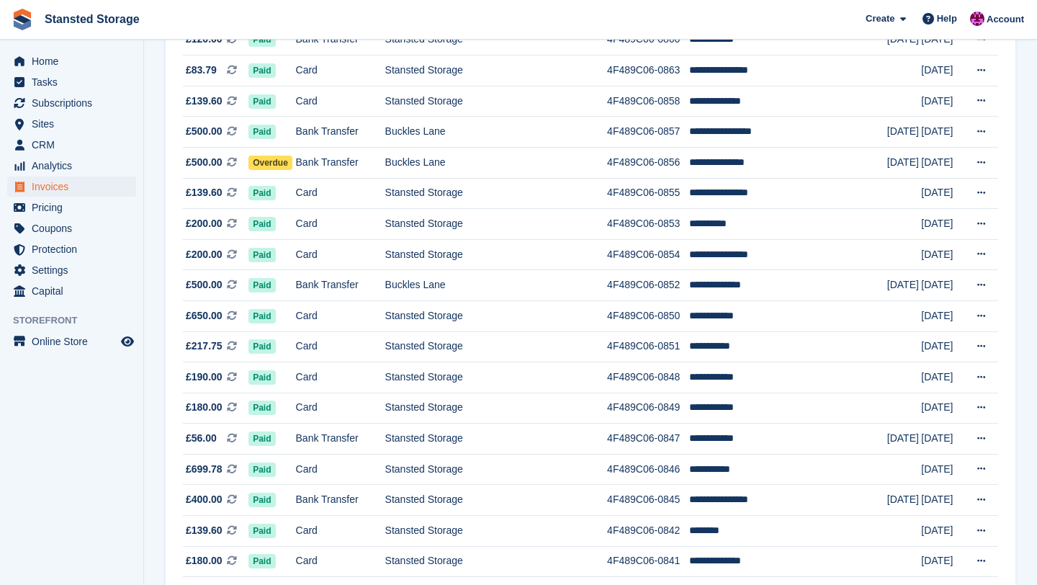
scroll to position [1262, 0]
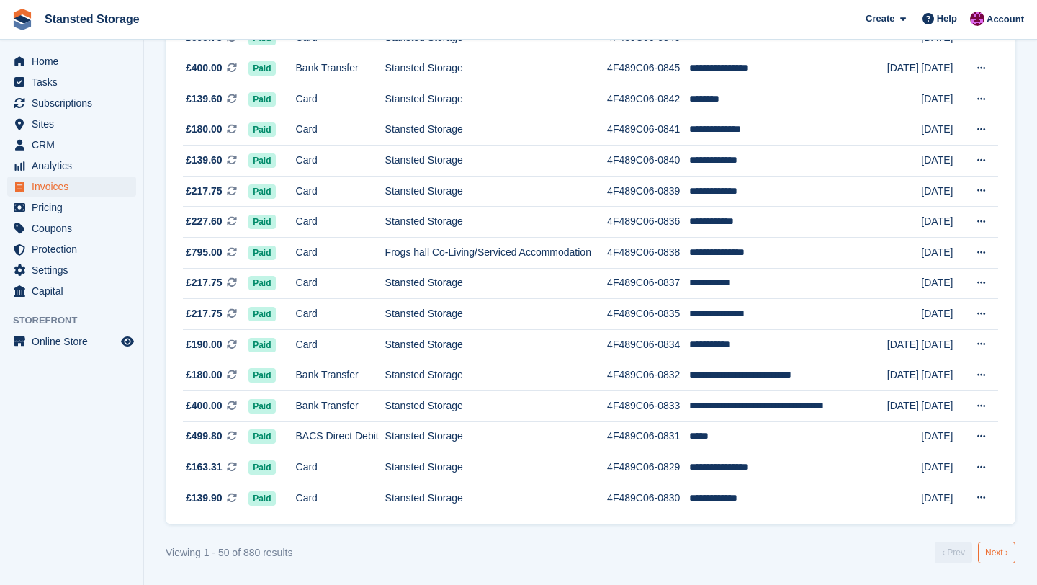
click at [1001, 547] on link "Next ›" at bounding box center [996, 553] width 37 height 22
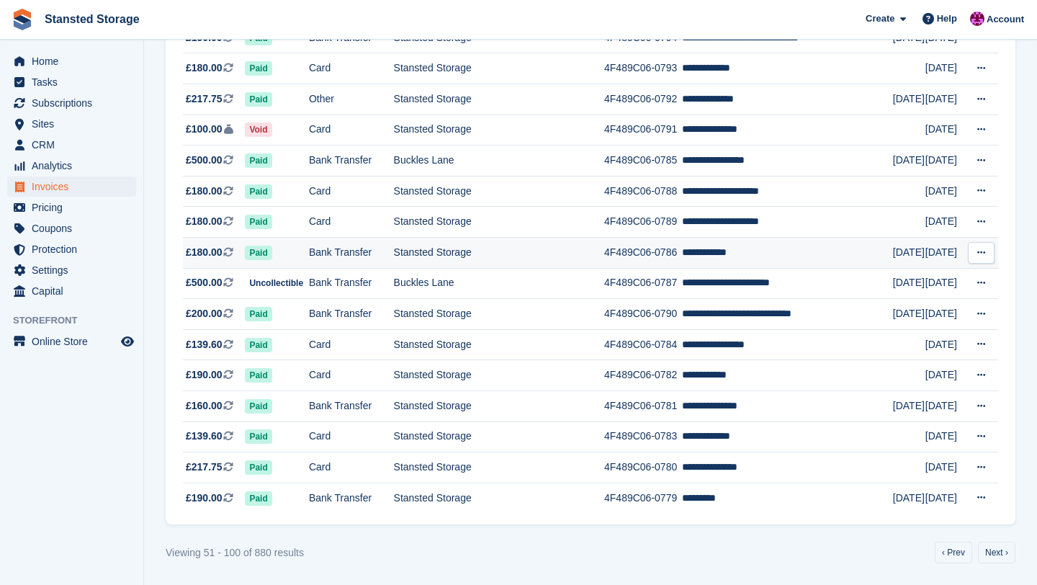
scroll to position [1504, 0]
click at [989, 547] on link "Next ›" at bounding box center [996, 553] width 37 height 22
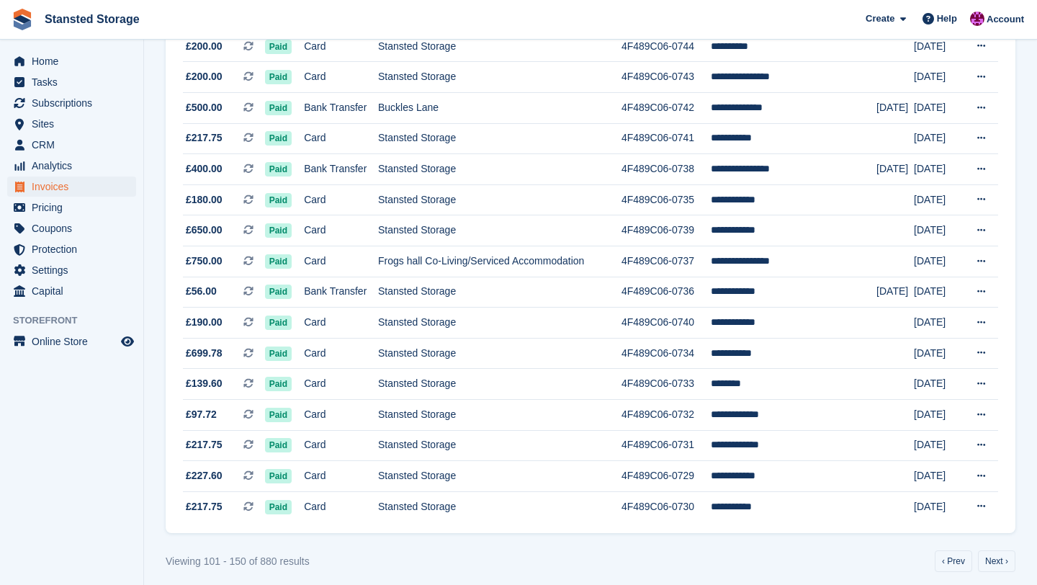
scroll to position [1262, 0]
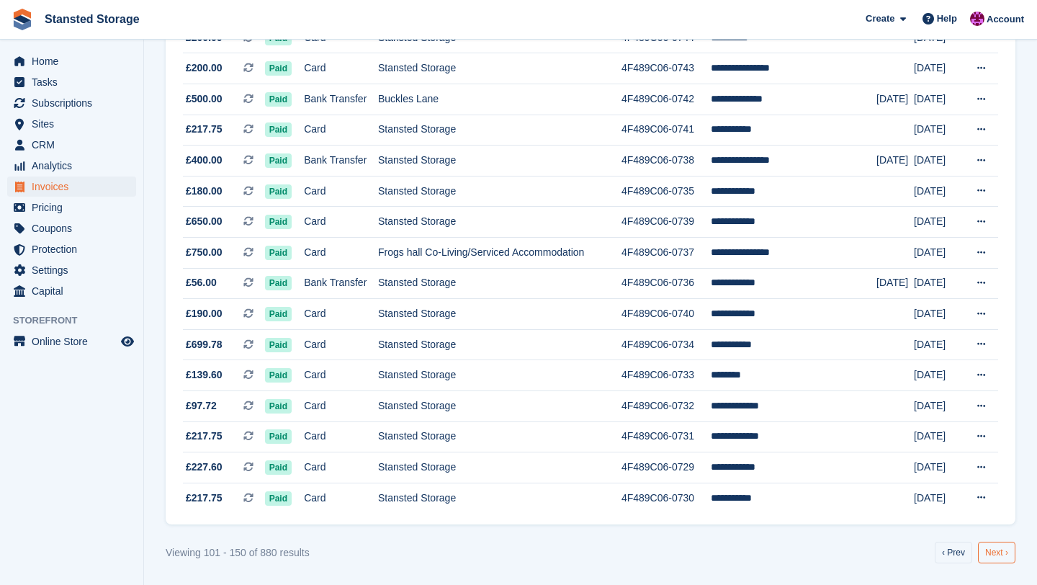
click at [985, 555] on link "Next ›" at bounding box center [996, 553] width 37 height 22
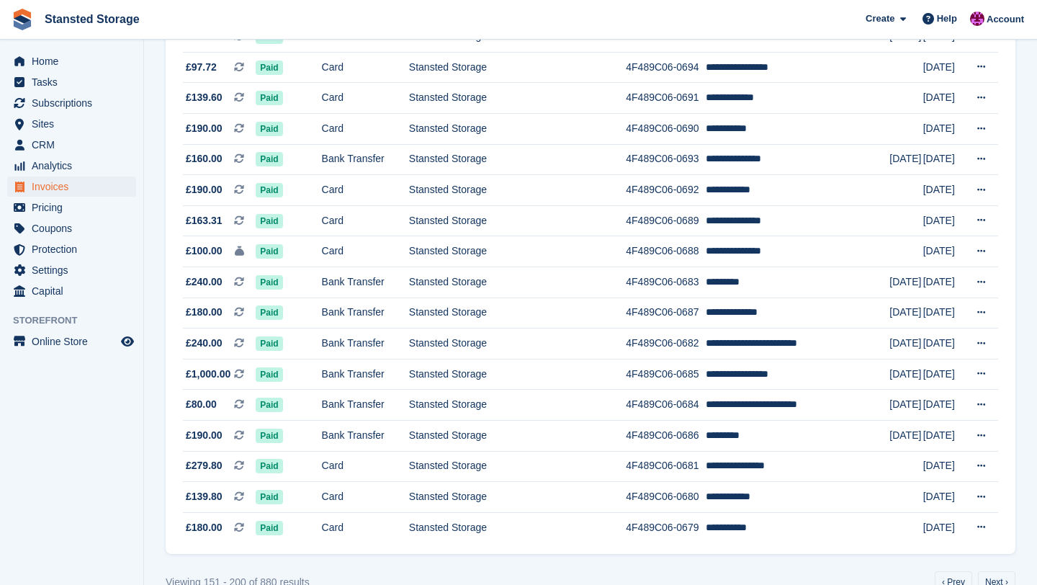
scroll to position [1262, 0]
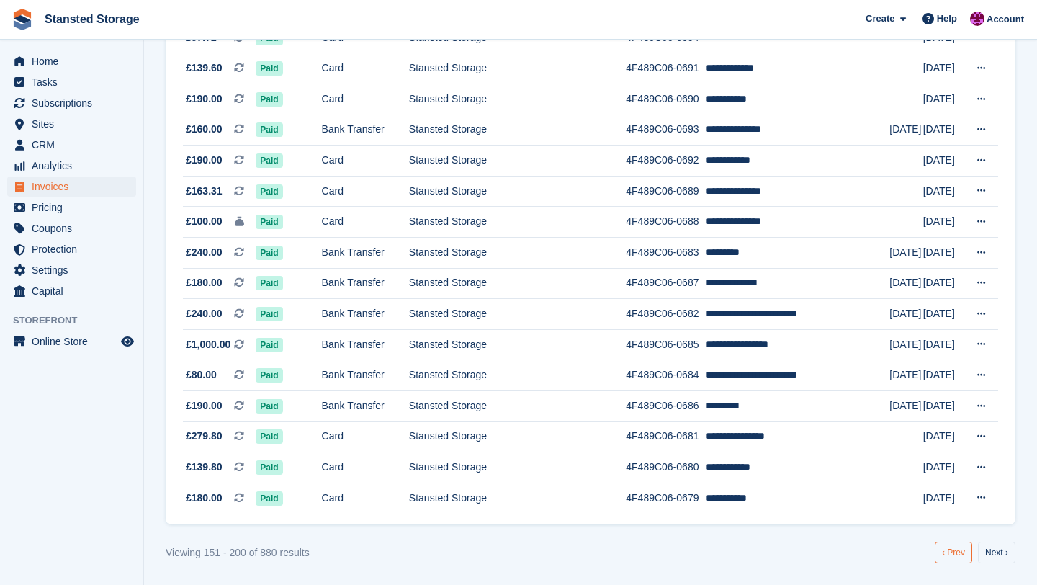
click at [954, 555] on link "‹ Prev" at bounding box center [953, 553] width 37 height 22
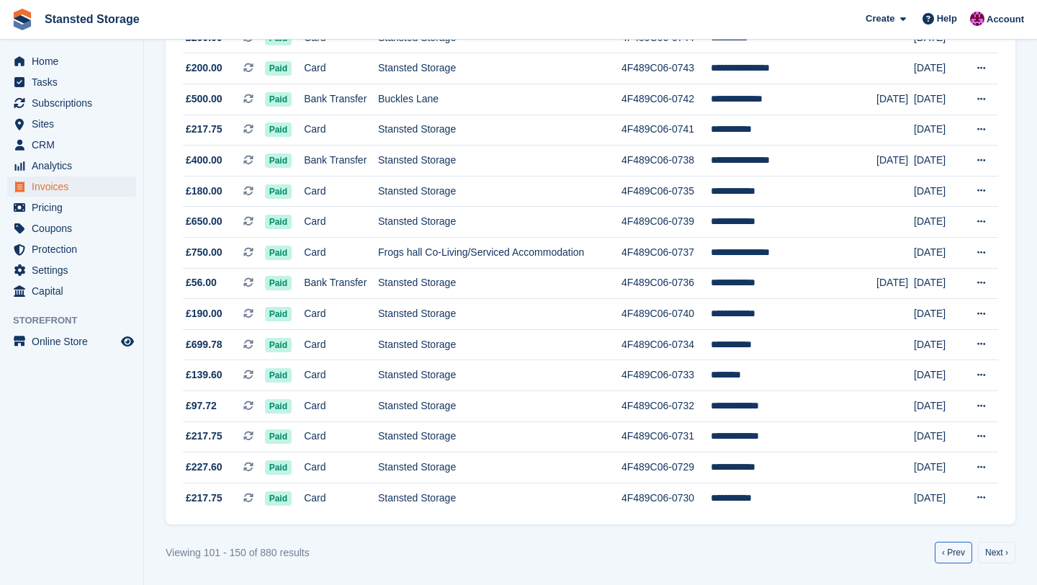
click at [954, 555] on link "‹ Prev" at bounding box center [953, 553] width 37 height 22
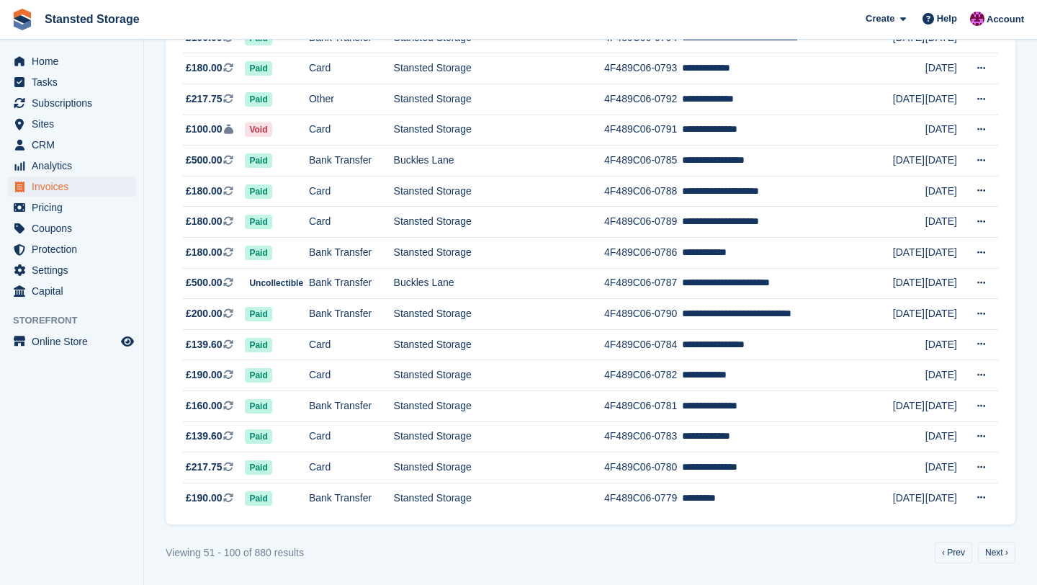
scroll to position [1504, 0]
click at [951, 556] on link "‹ Prev" at bounding box center [953, 553] width 37 height 22
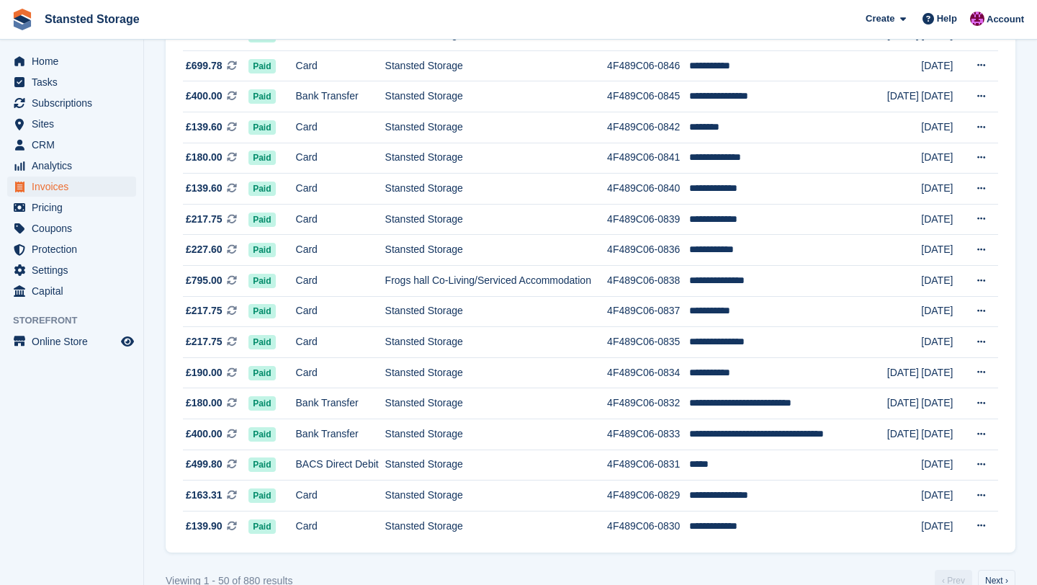
scroll to position [1262, 0]
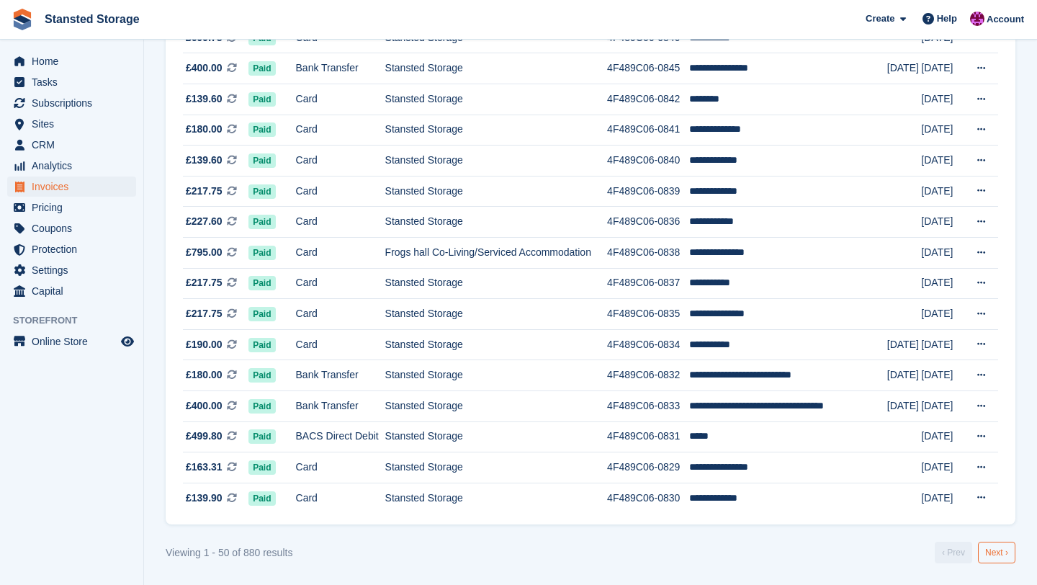
click at [1003, 556] on link "Next ›" at bounding box center [996, 553] width 37 height 22
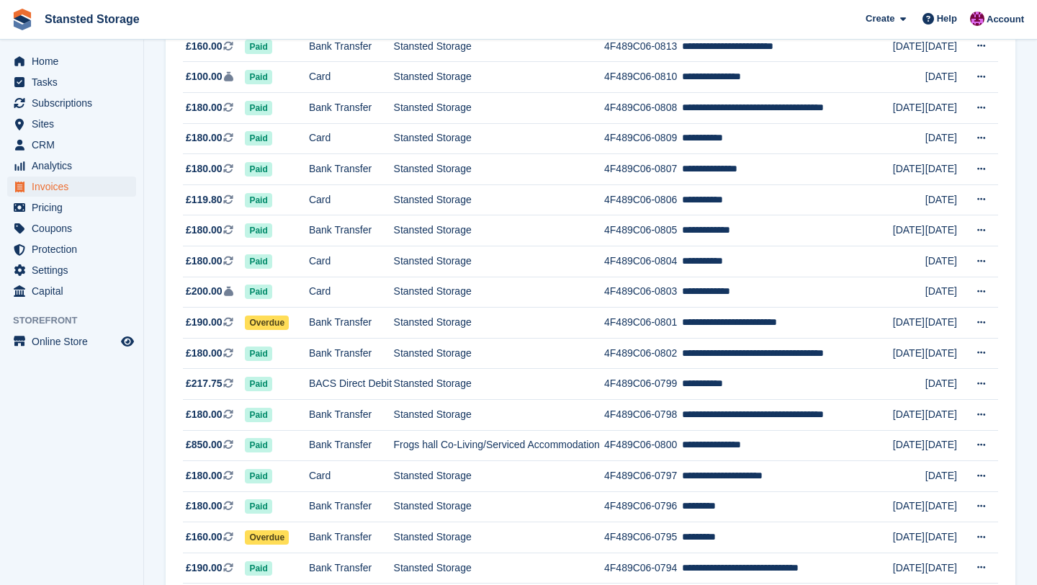
scroll to position [718, 0]
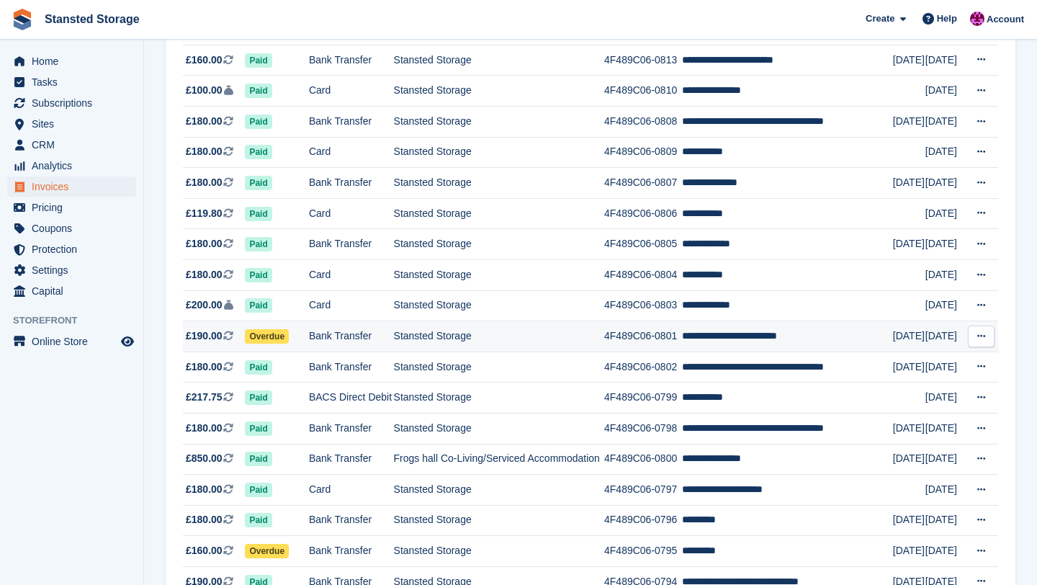
click at [802, 352] on td "**********" at bounding box center [787, 336] width 211 height 31
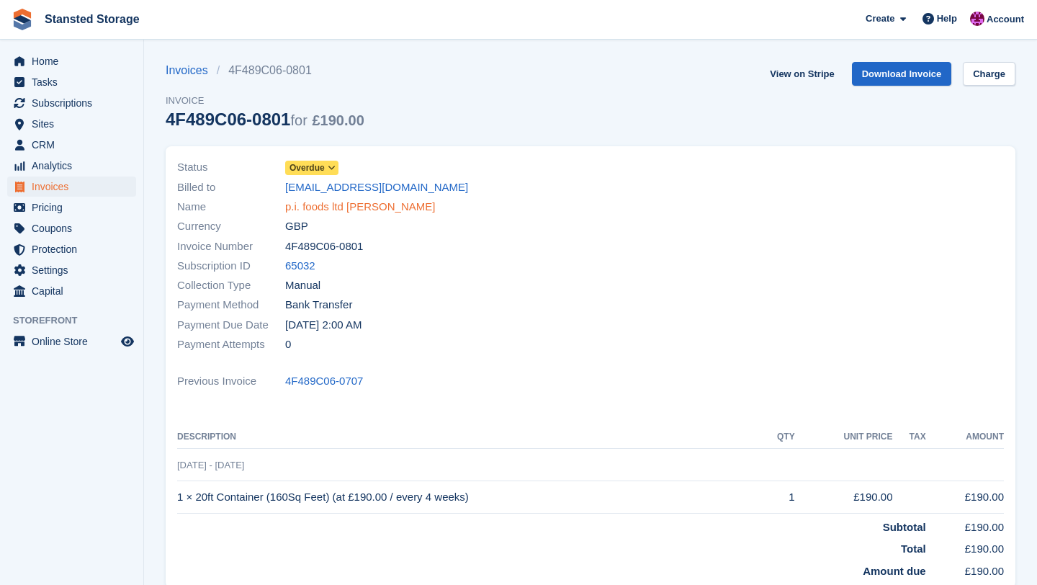
click at [384, 209] on link "p.i. foods ltd [PERSON_NAME]" at bounding box center [360, 207] width 150 height 17
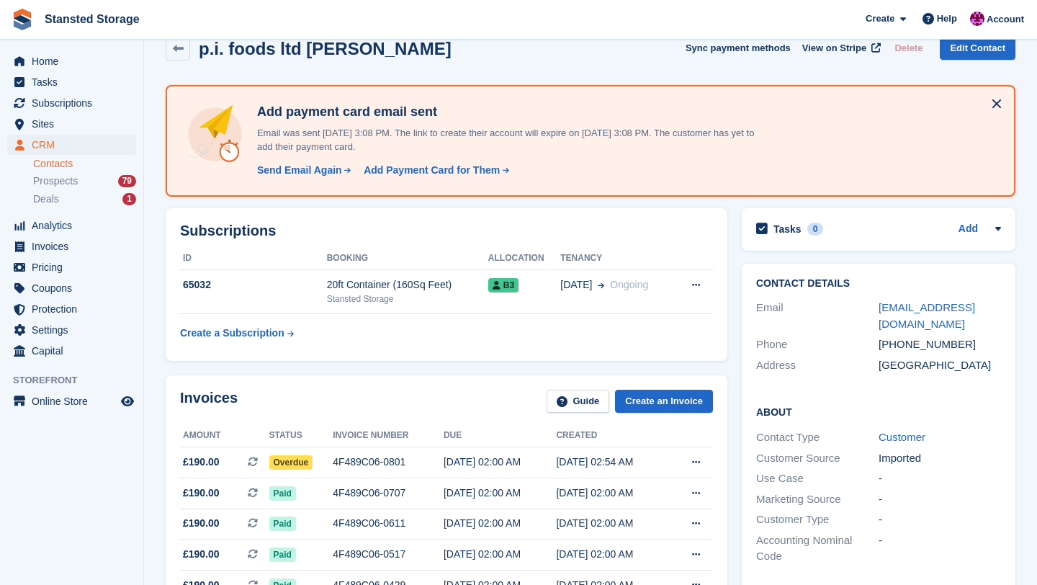
scroll to position [28, 0]
